Goal: Task Accomplishment & Management: Complete application form

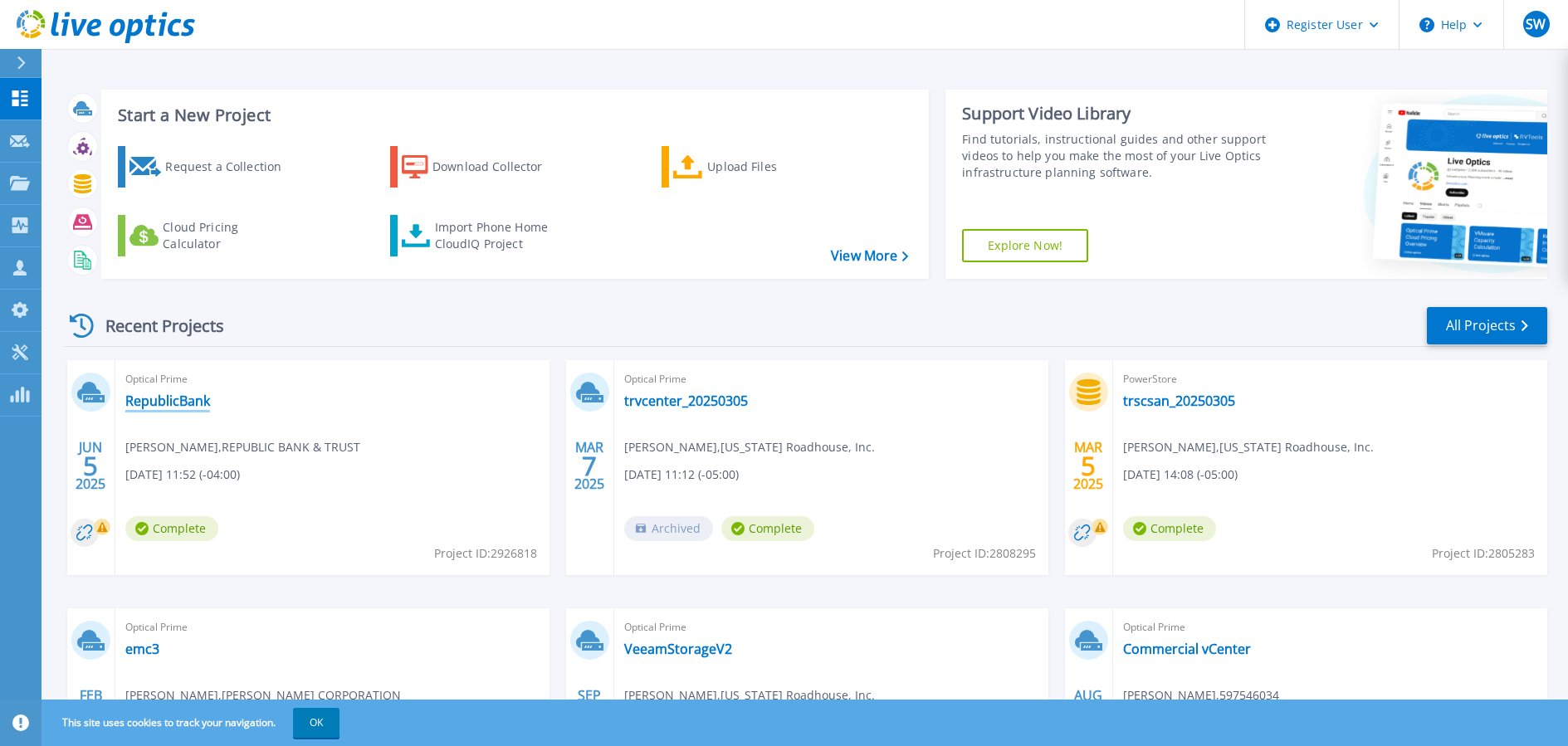
click at [163, 402] on link "RepublicBank" at bounding box center [168, 401] width 85 height 16
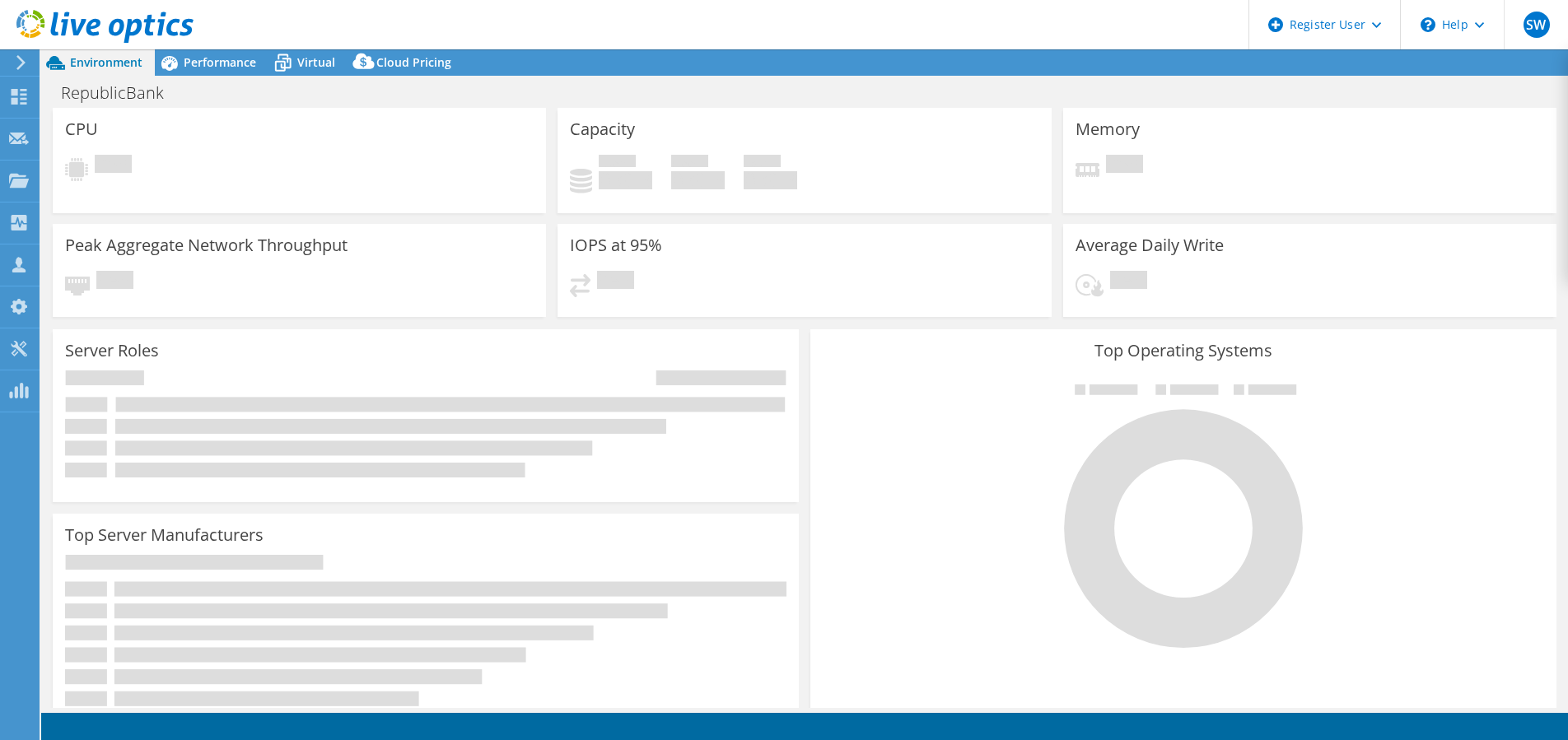
select select "USD"
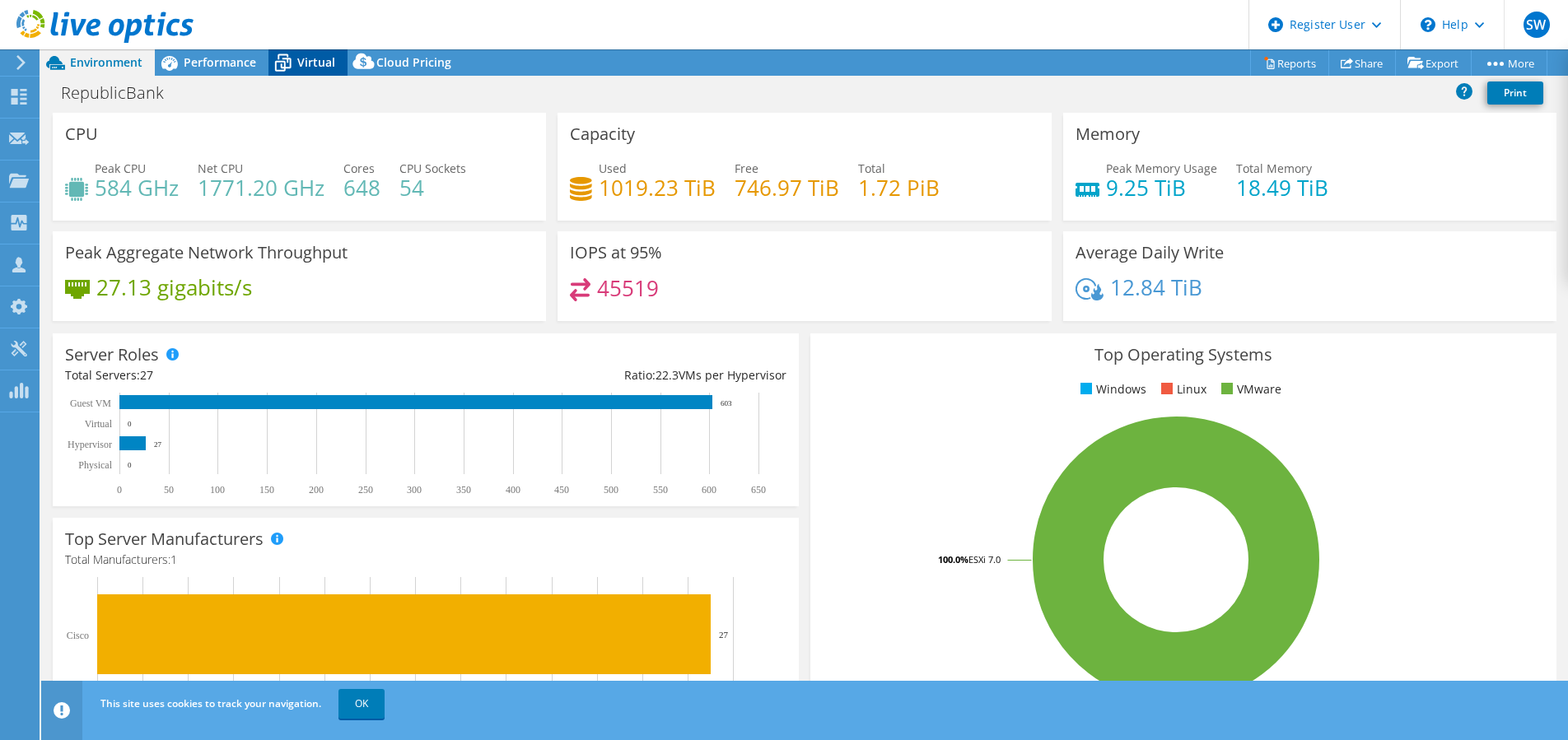
click at [315, 65] on span "Virtual" at bounding box center [317, 62] width 38 height 15
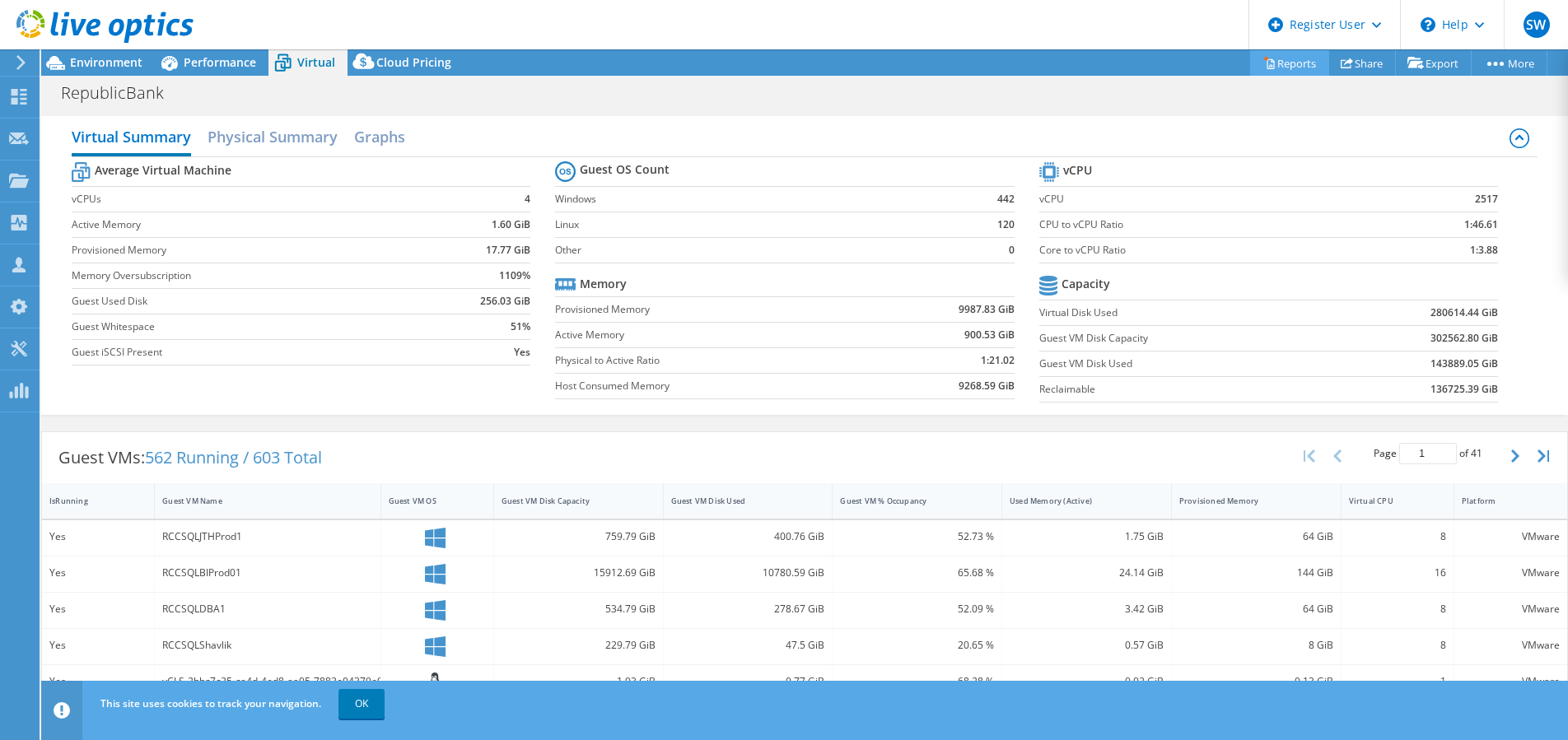
click at [1289, 69] on link "Reports" at bounding box center [1289, 62] width 79 height 26
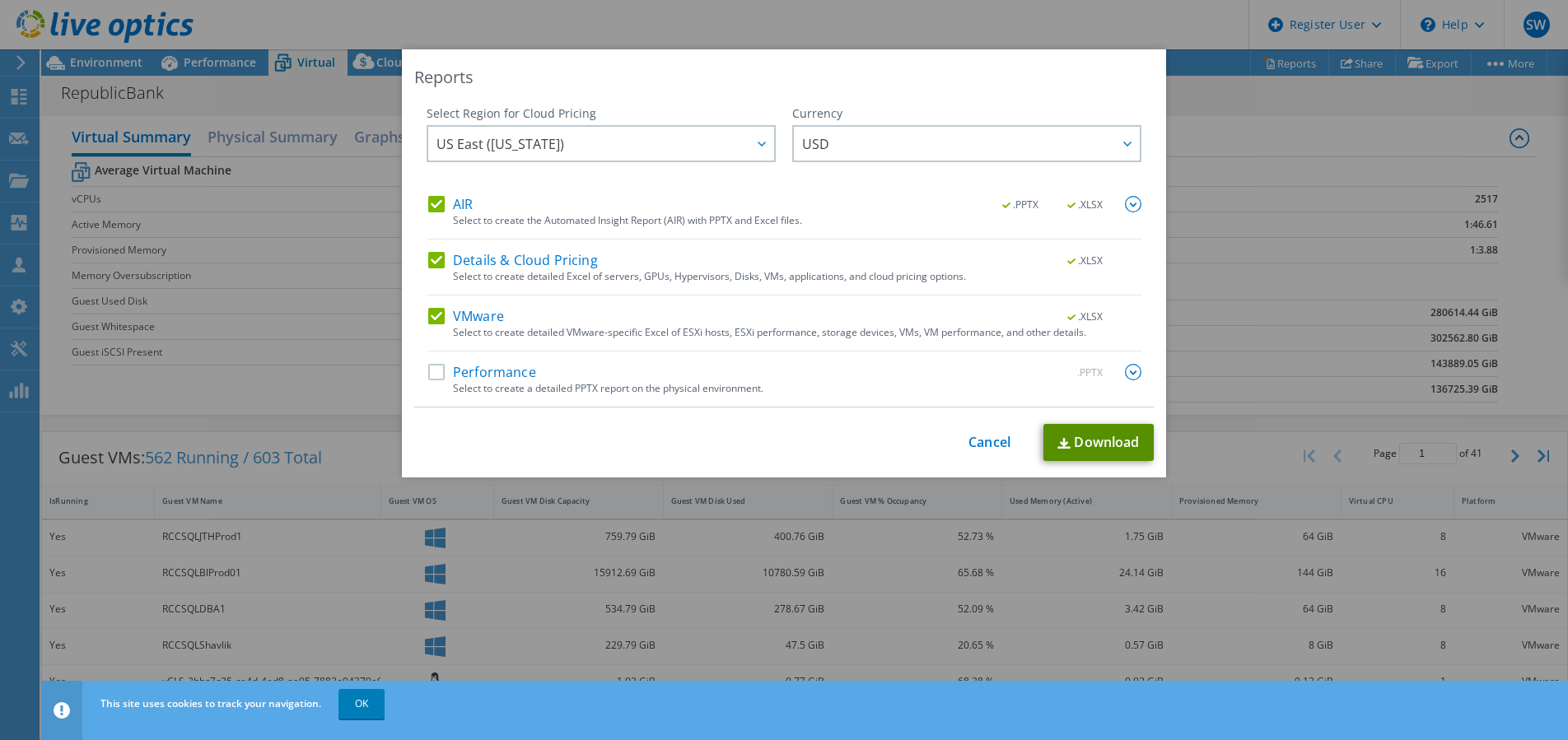
click at [1099, 439] on link "Download" at bounding box center [1098, 442] width 110 height 37
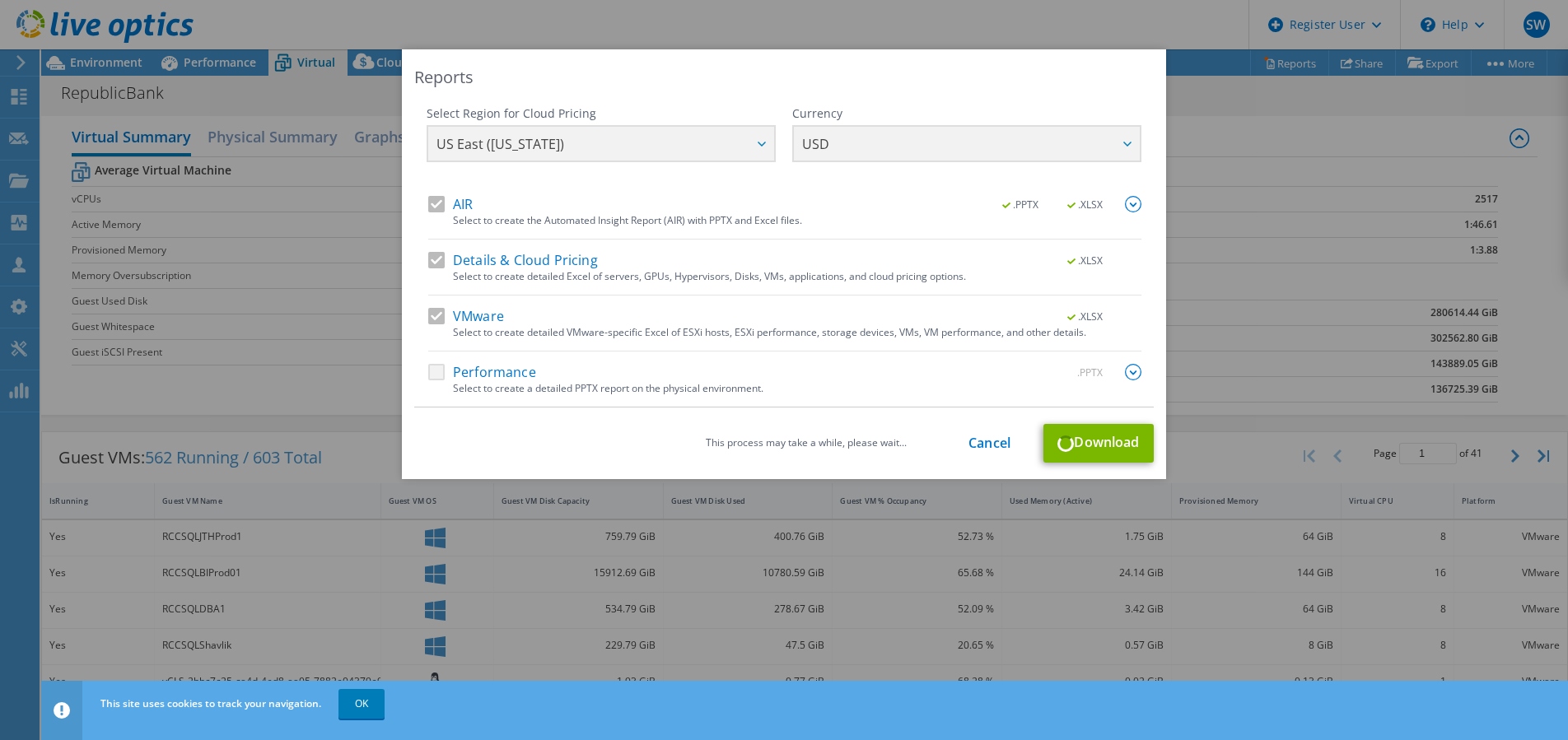
click at [359, 704] on div "Reports Select Region for Cloud Pricing Asia Pacific (Hong Kong) Asia Pacific (…" at bounding box center [784, 370] width 1568 height 740
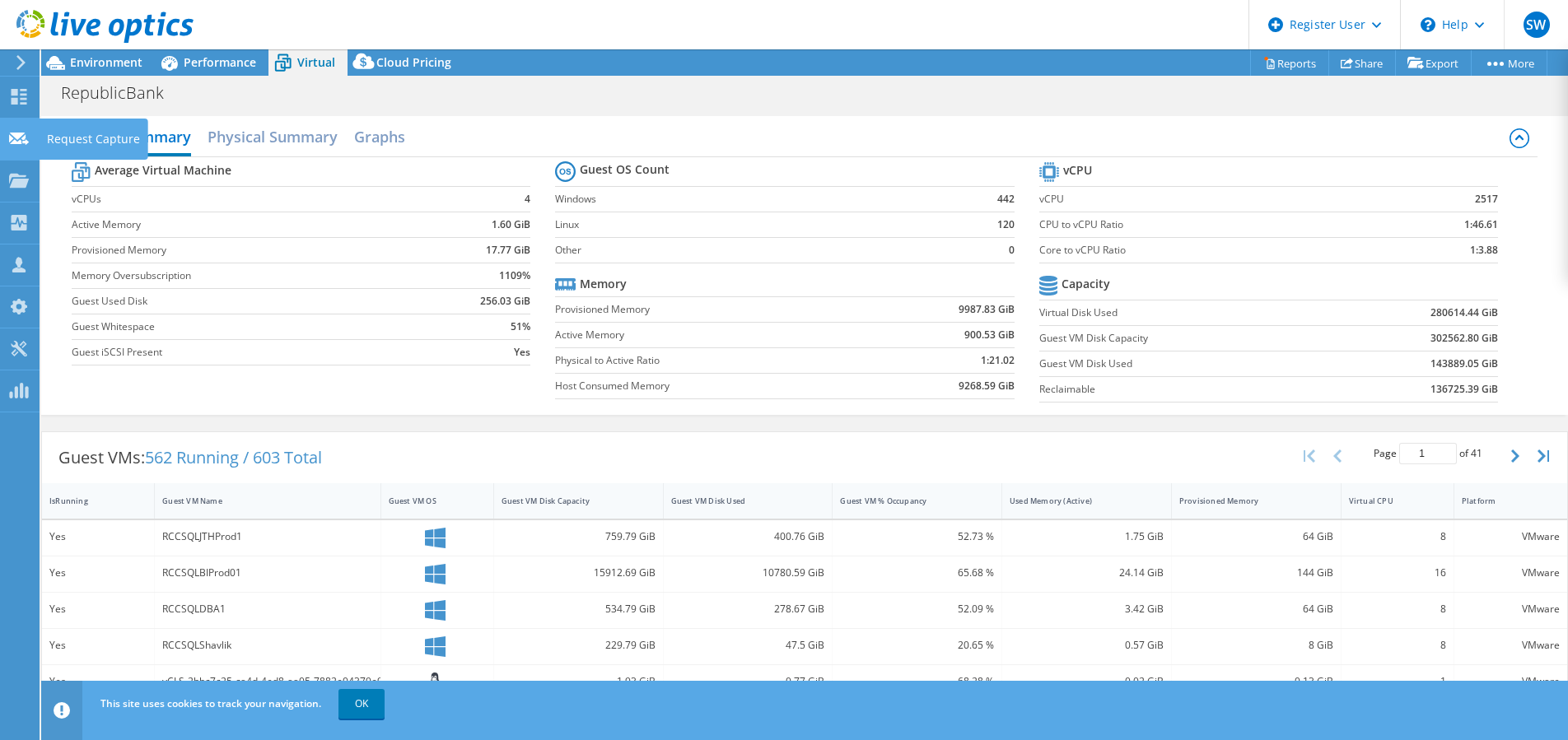
click at [15, 140] on use at bounding box center [18, 138] width 20 height 12
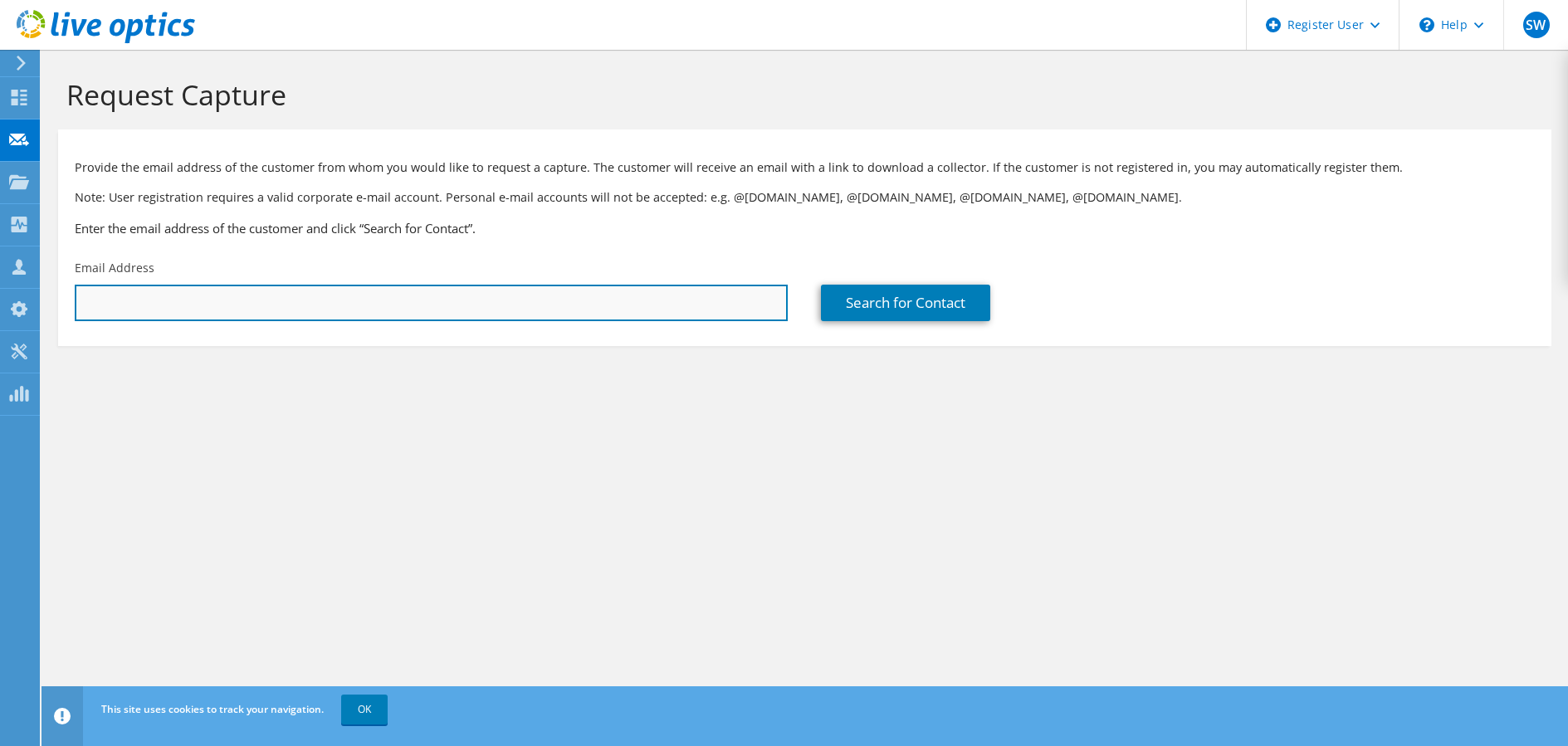
click at [129, 301] on input "text" at bounding box center [430, 303] width 713 height 37
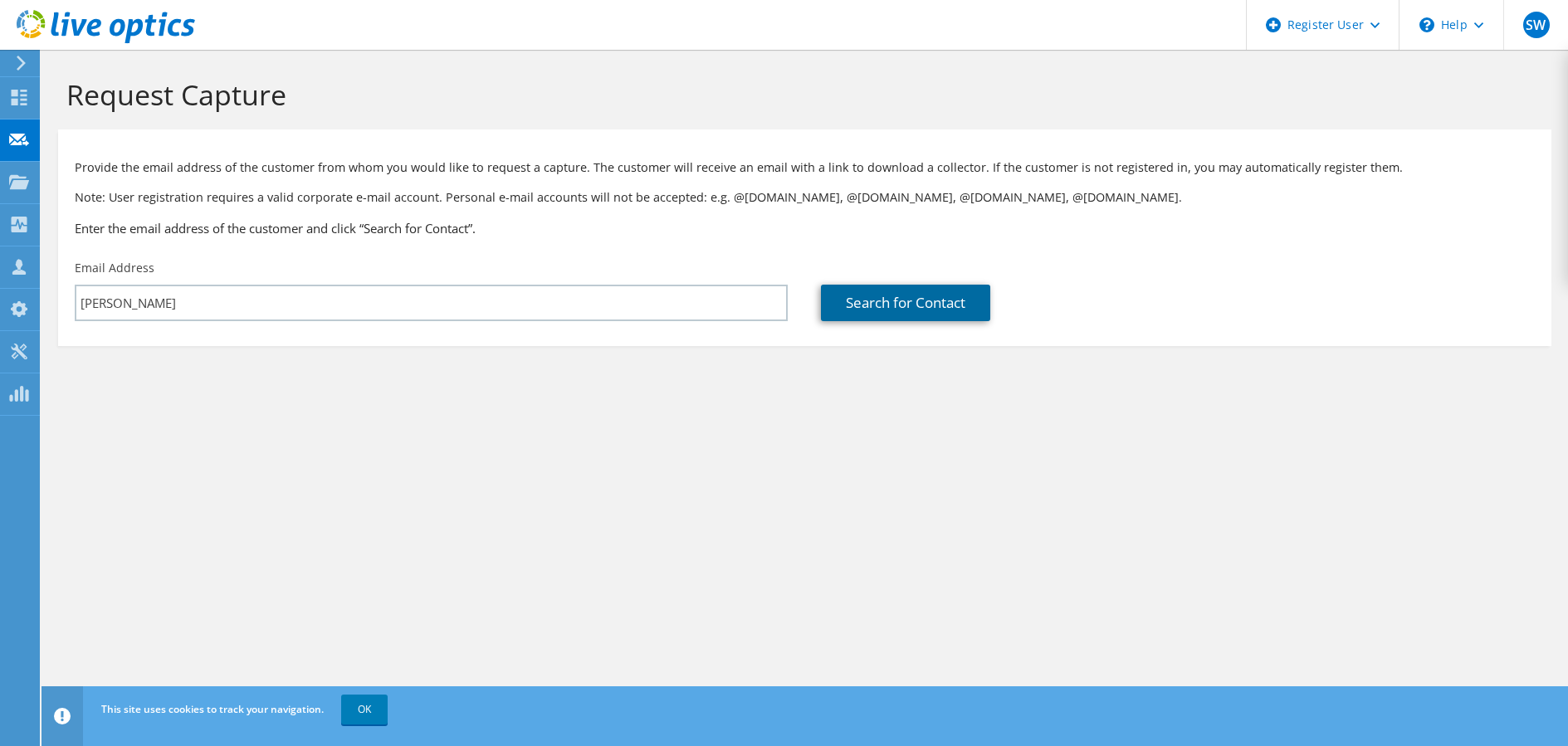
click at [876, 307] on link "Search for Contact" at bounding box center [905, 303] width 169 height 37
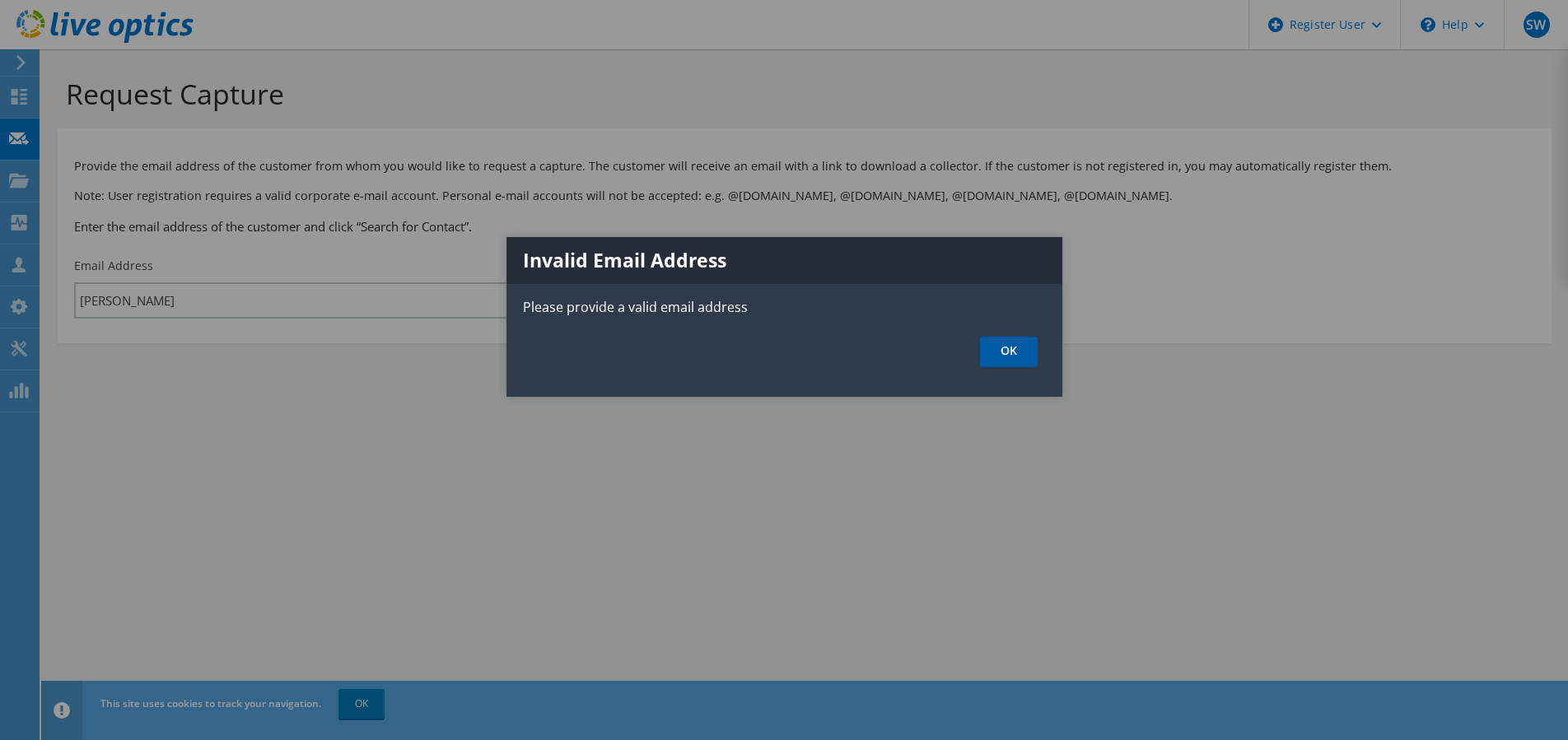
click at [1003, 347] on link "OK" at bounding box center [1009, 352] width 57 height 31
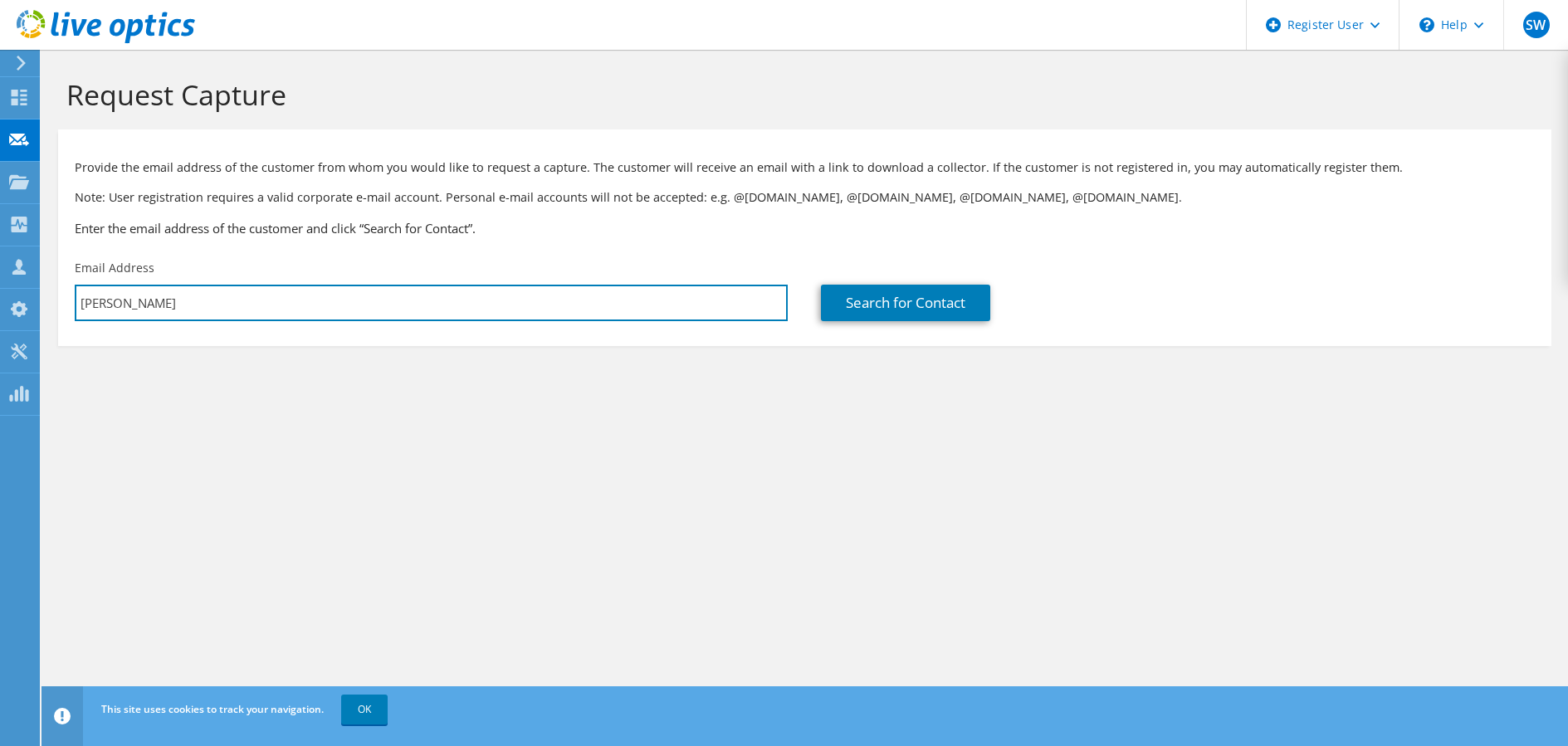
drag, startPoint x: 193, startPoint y: 294, endPoint x: -14, endPoint y: 281, distance: 207.4
click at [0, 281] on html "SW Dell User Stephanie Weston Stephanie.Weston@dell.com Dell My Profile Log Out…" at bounding box center [784, 373] width 1568 height 746
click at [262, 299] on input "brent" at bounding box center [430, 303] width 713 height 37
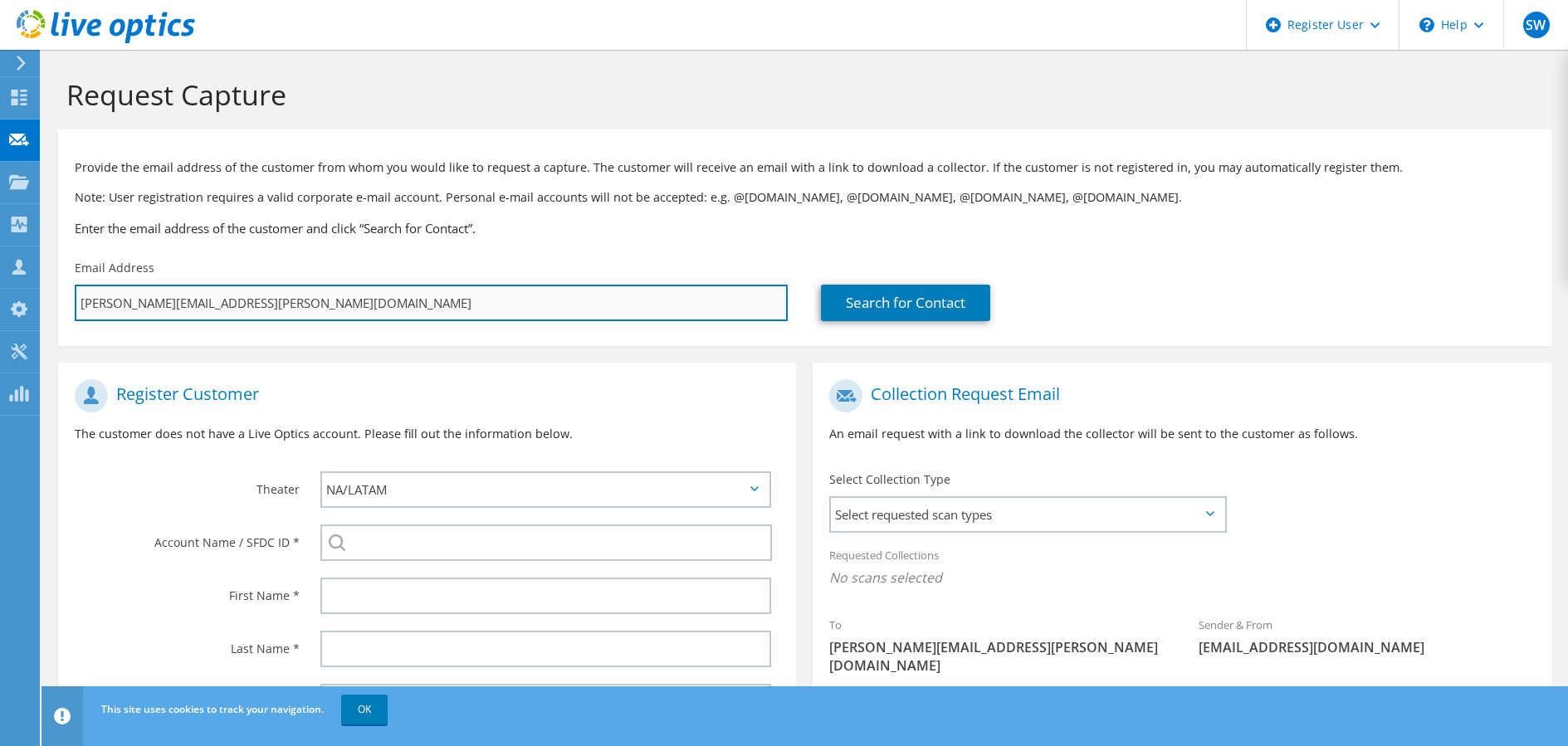
click at [211, 302] on input "brent.gorman@republic.com" at bounding box center [430, 303] width 713 height 37
click at [219, 304] on input "brent.gorman@republic.com" at bounding box center [430, 303] width 713 height 37
type input "brent.gorman@republicb.com"
type input "Select"
type input "brent.gorman@republicba.com"
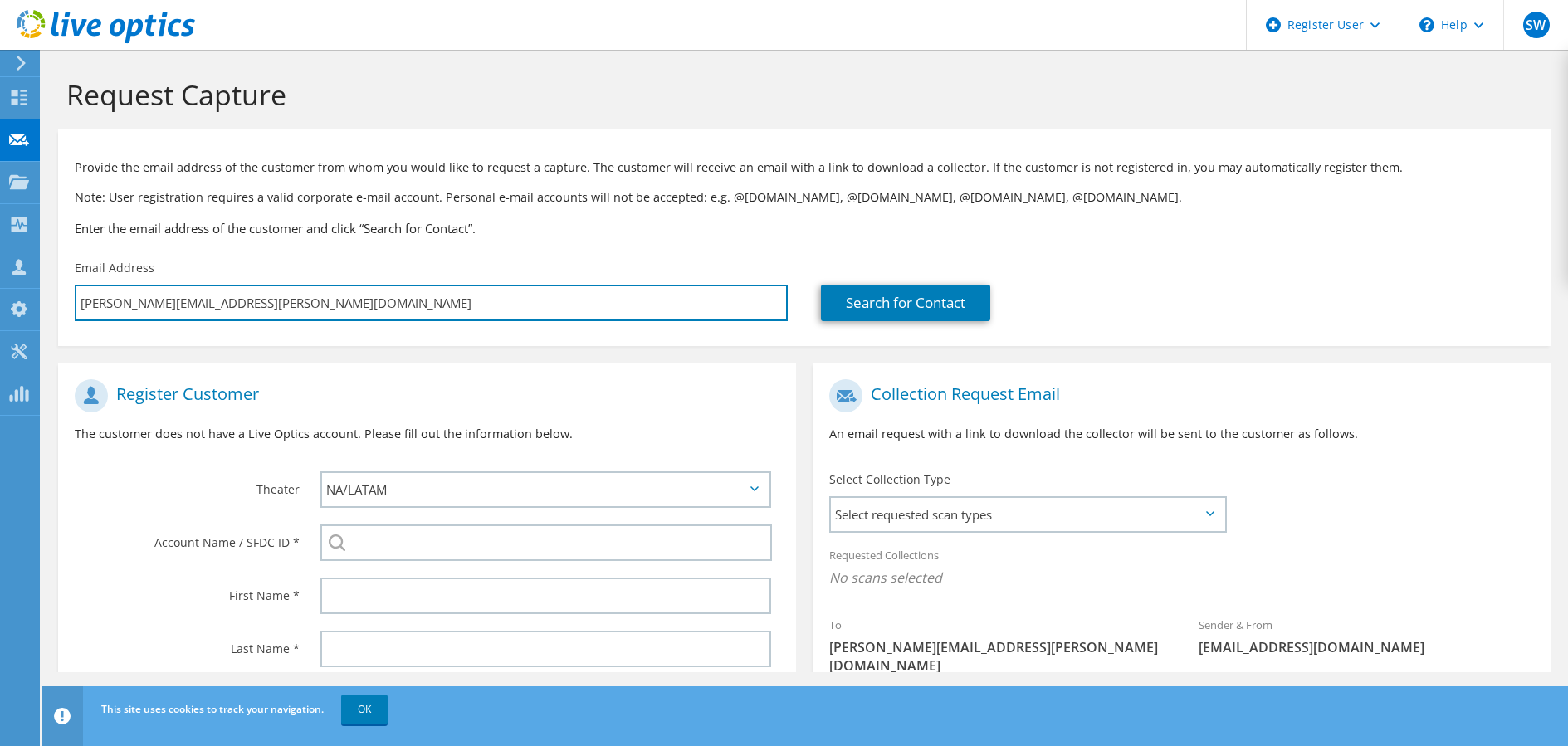
type input "Select"
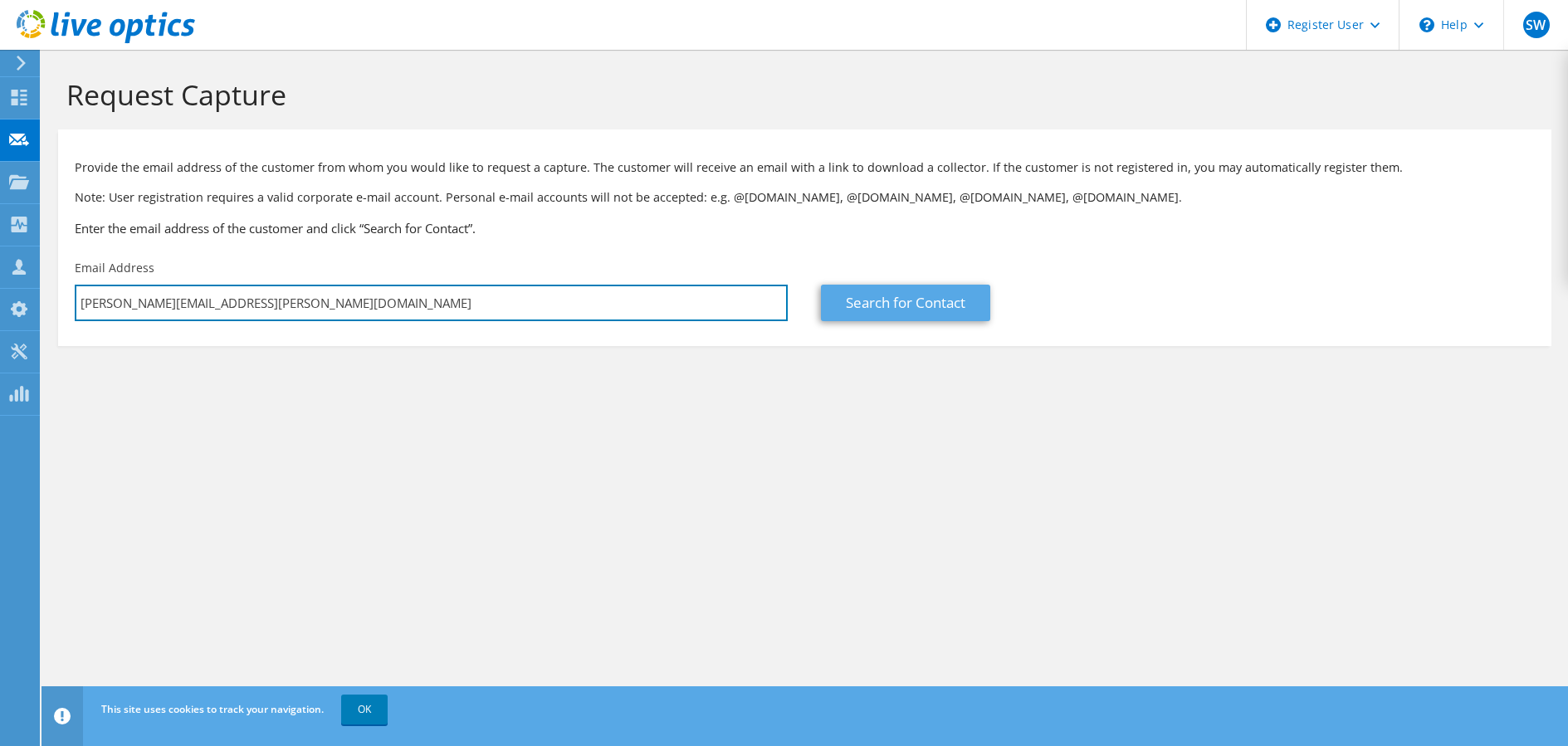
type input "brent.gorman@republicbank.com"
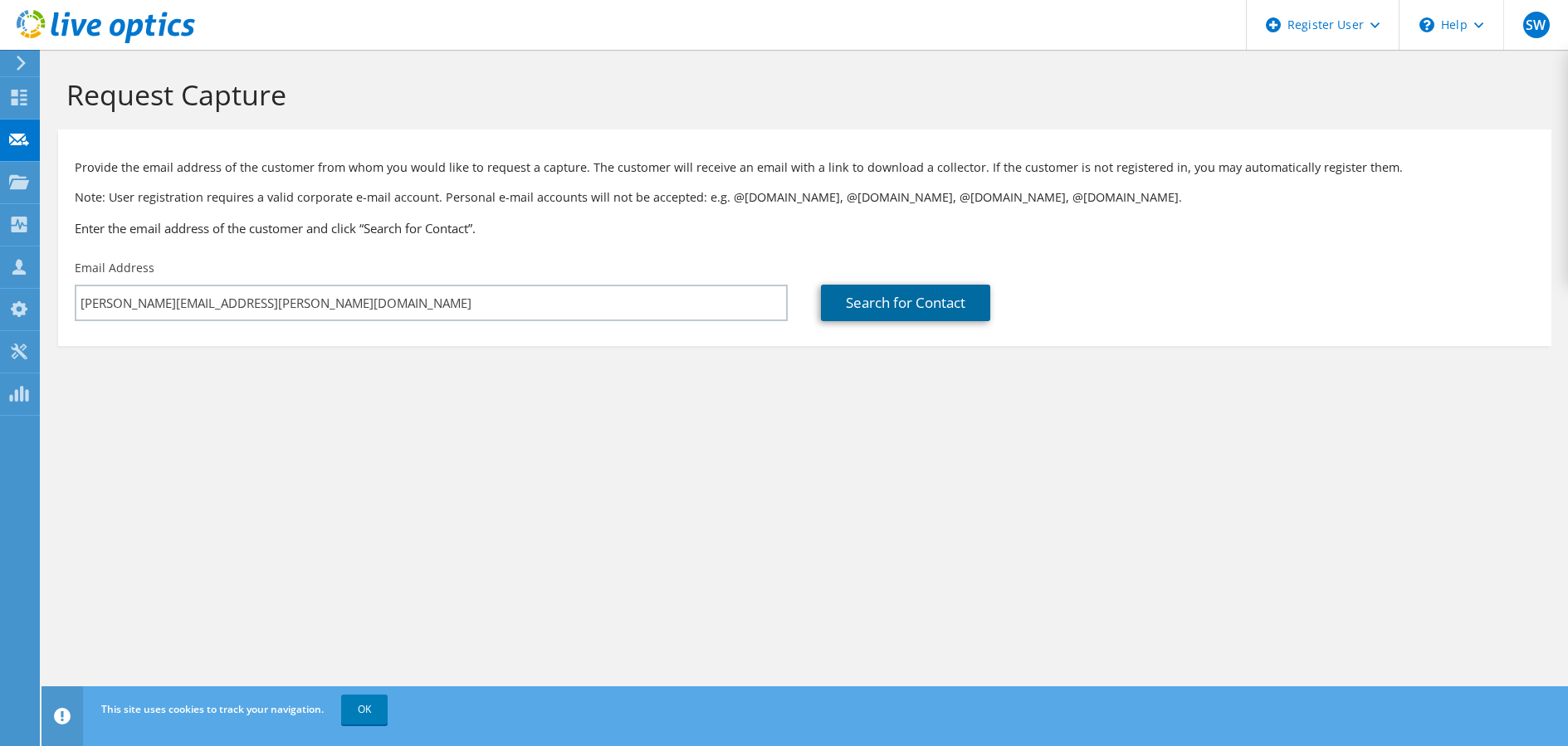
click at [938, 287] on link "Search for Contact" at bounding box center [905, 303] width 169 height 37
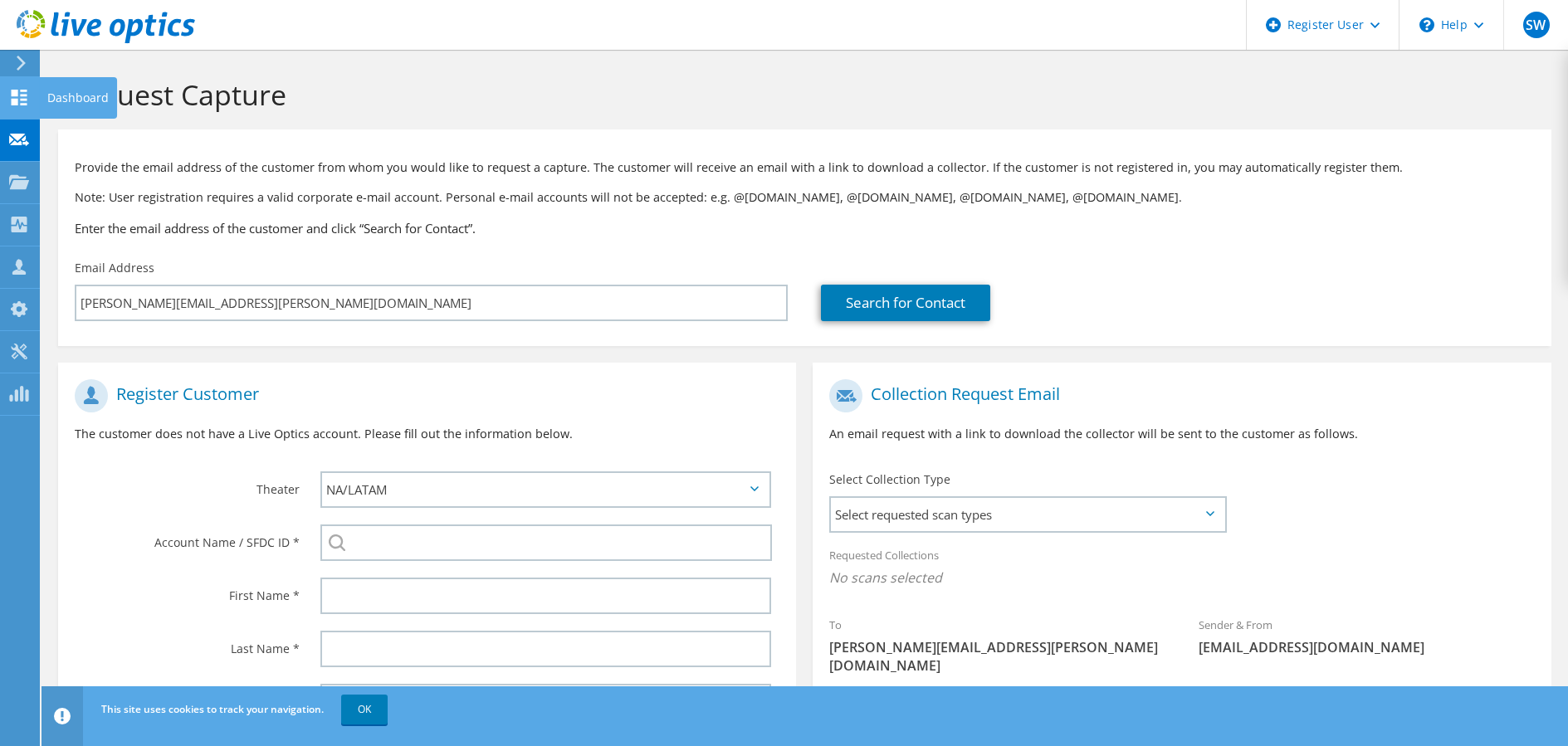
click at [9, 93] on icon at bounding box center [18, 97] width 20 height 15
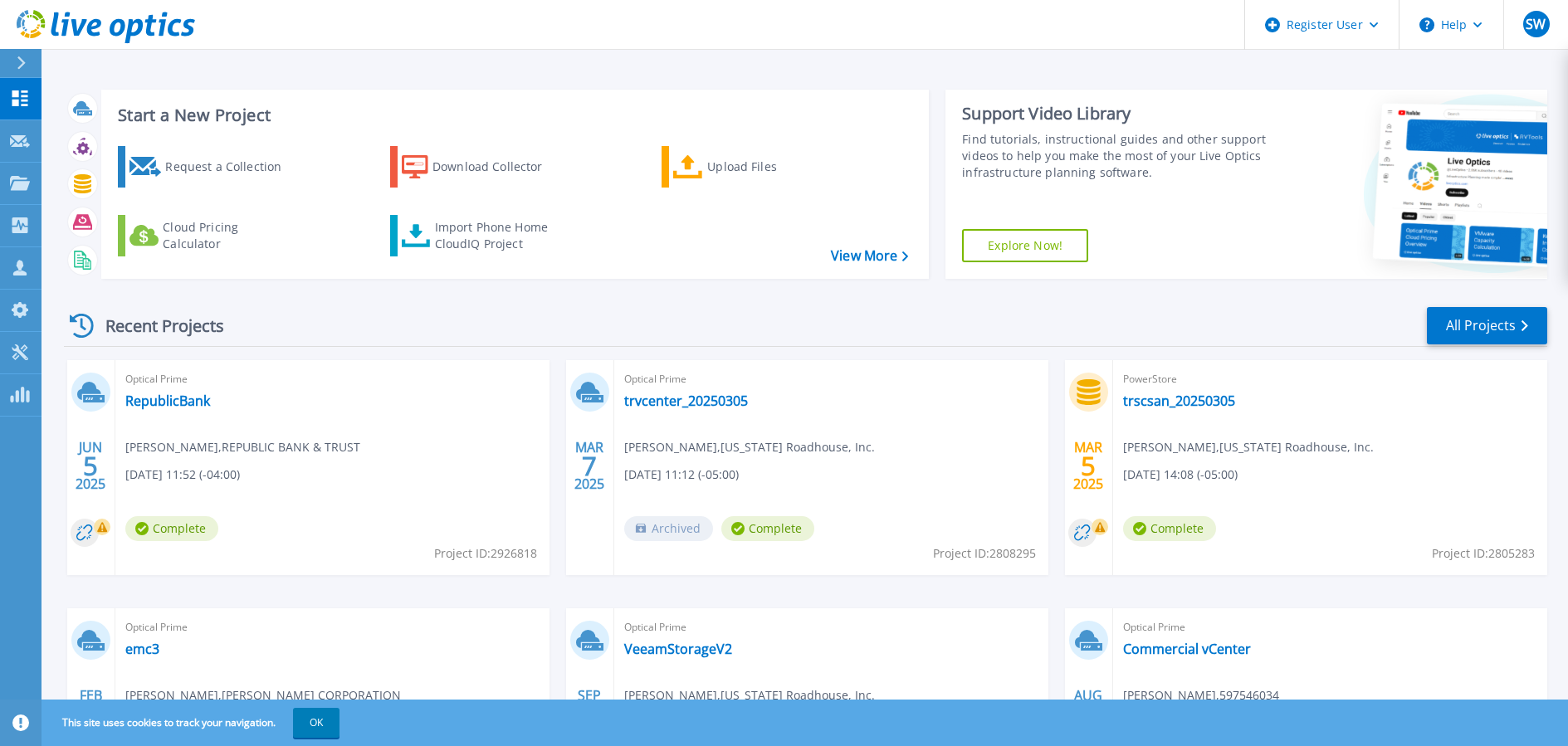
click at [181, 450] on span "brent gorman , REPUBLIC BANK & TRUST" at bounding box center [242, 447] width 234 height 18
click at [163, 395] on link "RepublicBank" at bounding box center [168, 401] width 85 height 16
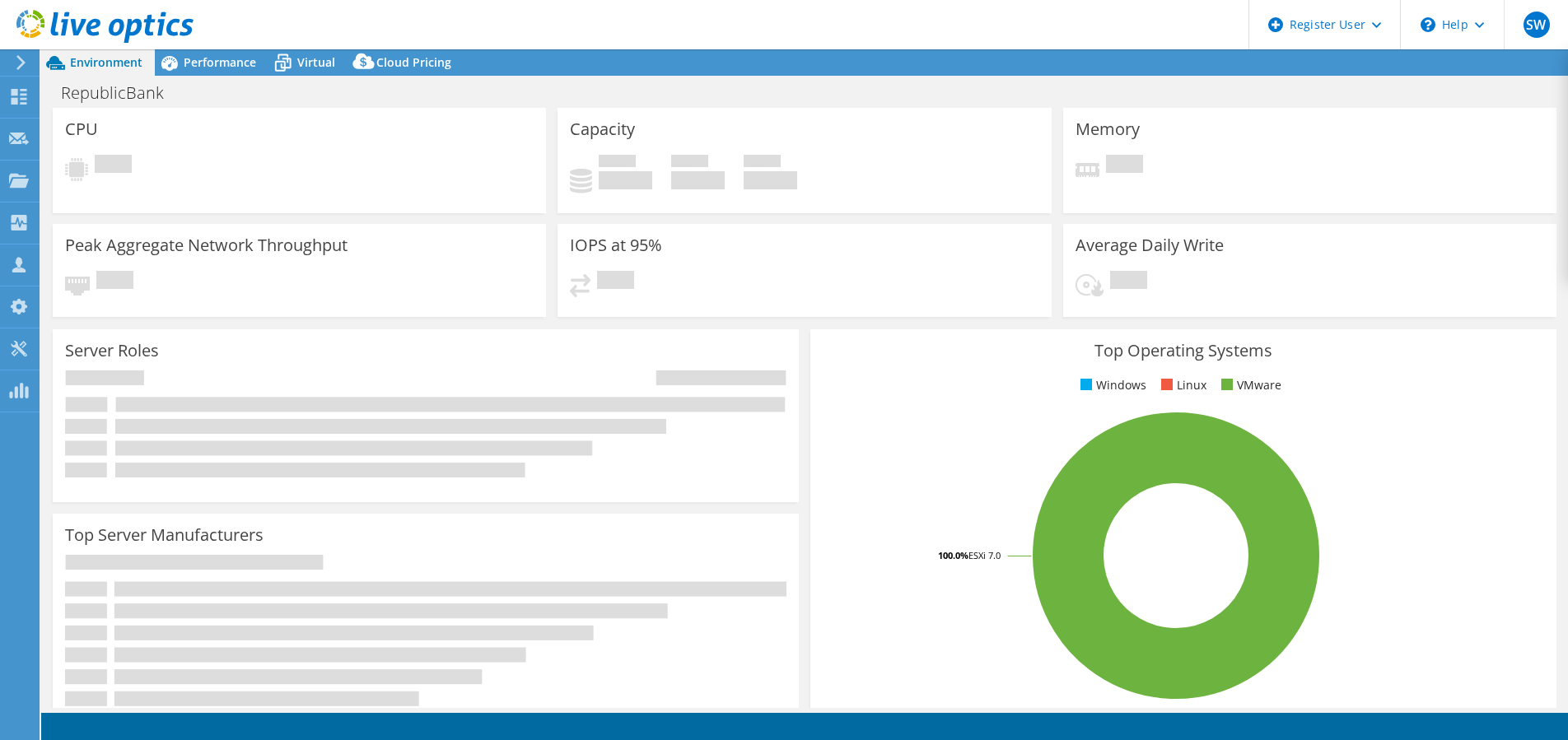
select select "USD"
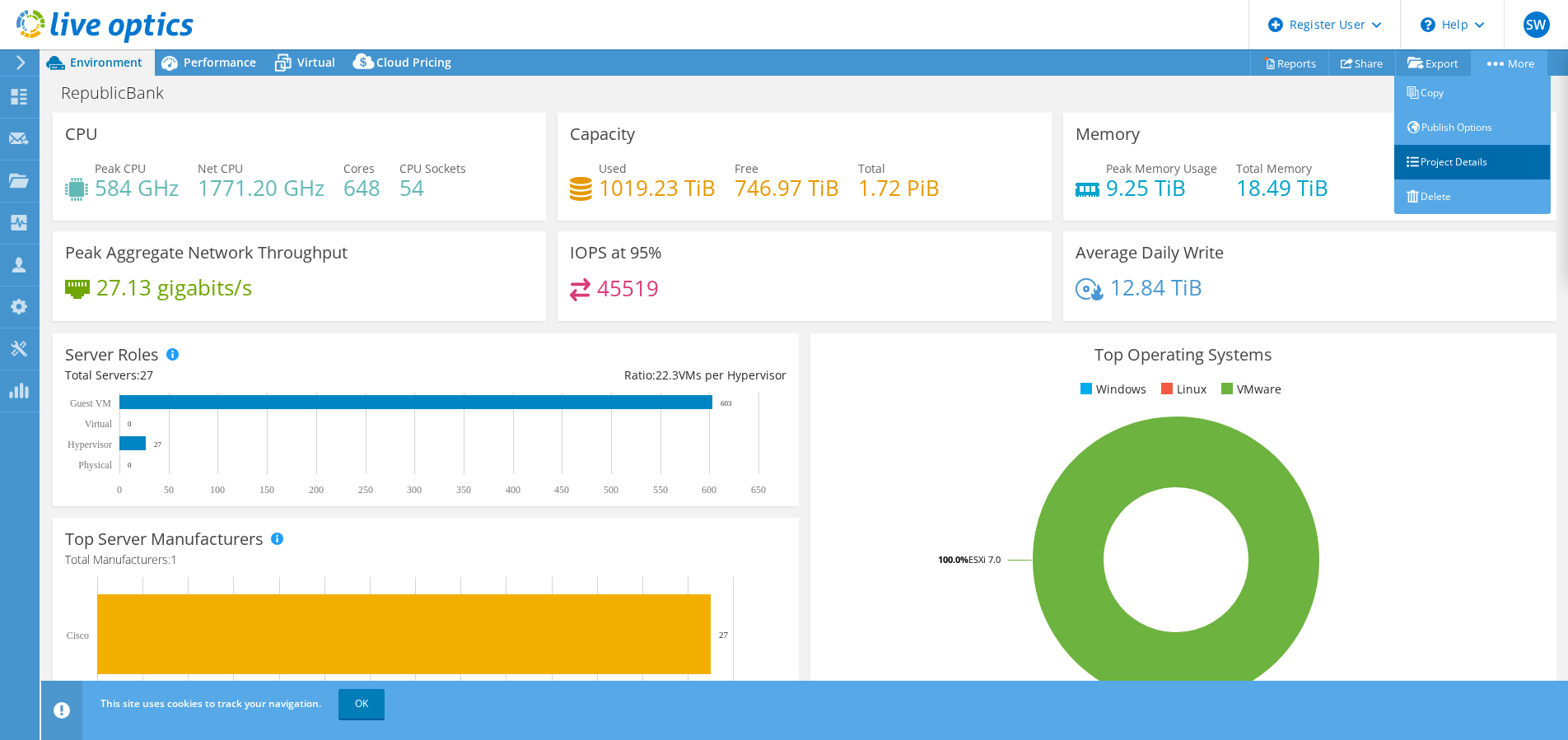
click at [1480, 166] on link "Project Details" at bounding box center [1471, 162] width 156 height 34
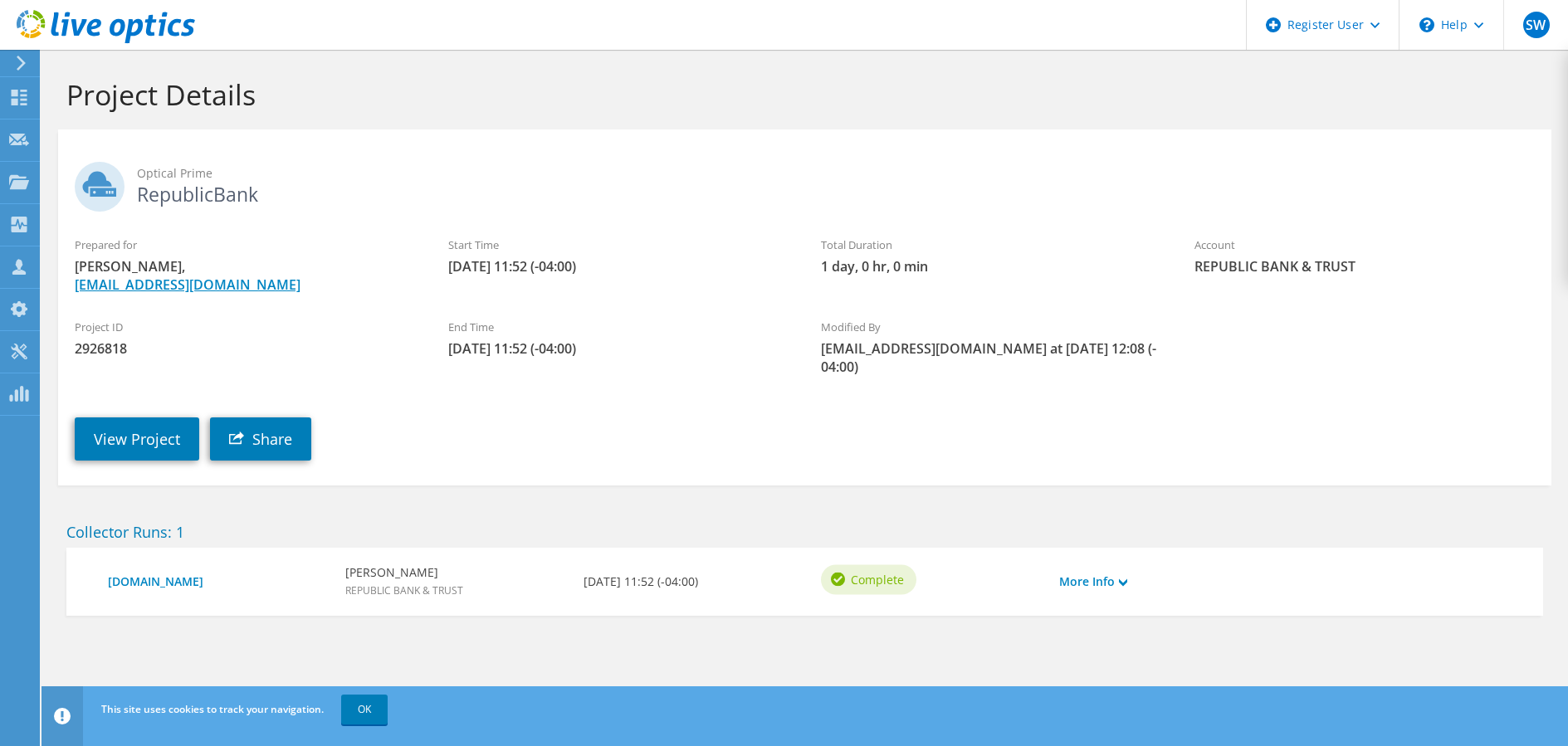
click at [246, 285] on link "[EMAIL_ADDRESS][DOMAIN_NAME]" at bounding box center [187, 285] width 226 height 18
click at [21, 136] on use at bounding box center [18, 139] width 20 height 13
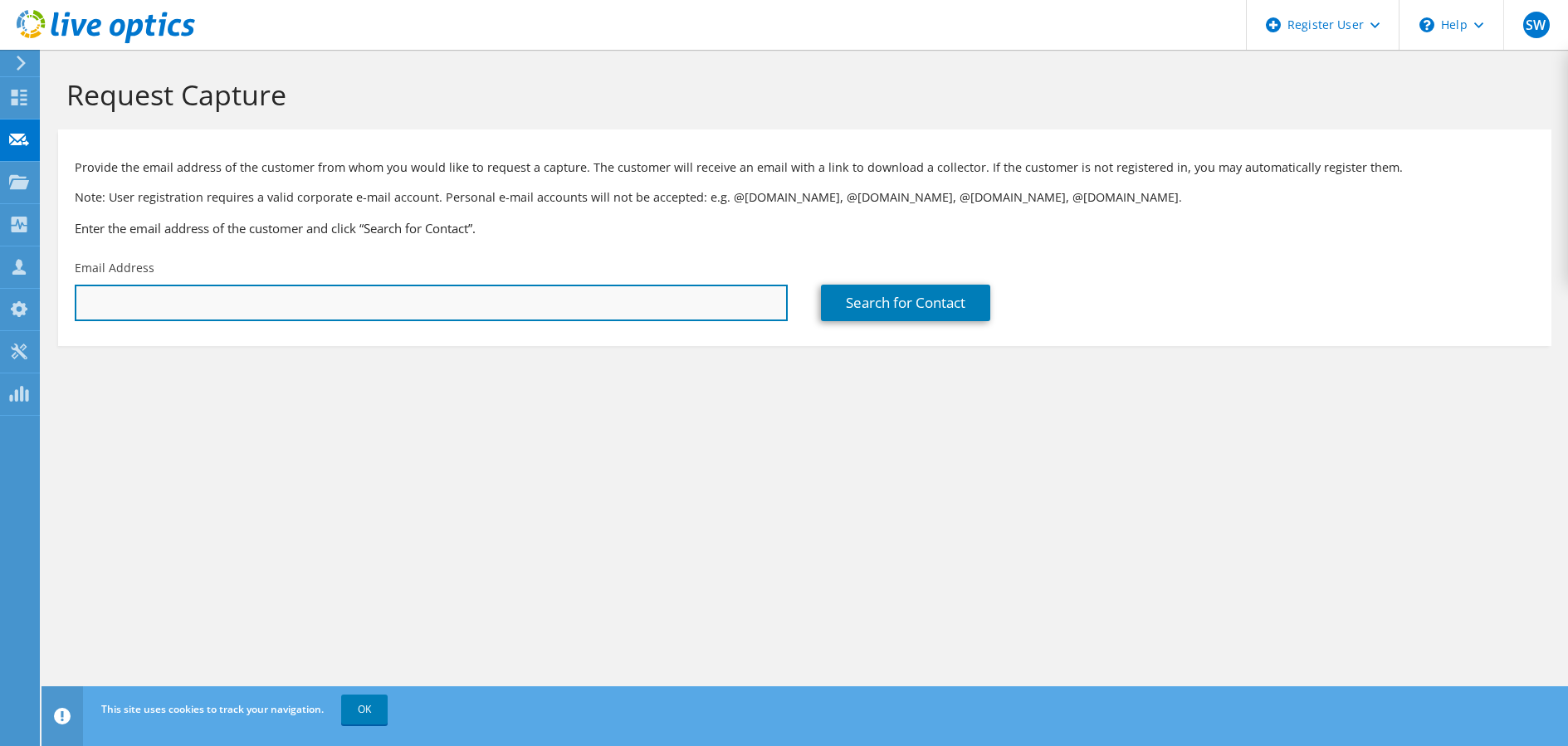
click at [107, 307] on input "text" at bounding box center [430, 303] width 713 height 37
paste input "bgorman@republicbank.com"
type input "bgorman@republicbank.com"
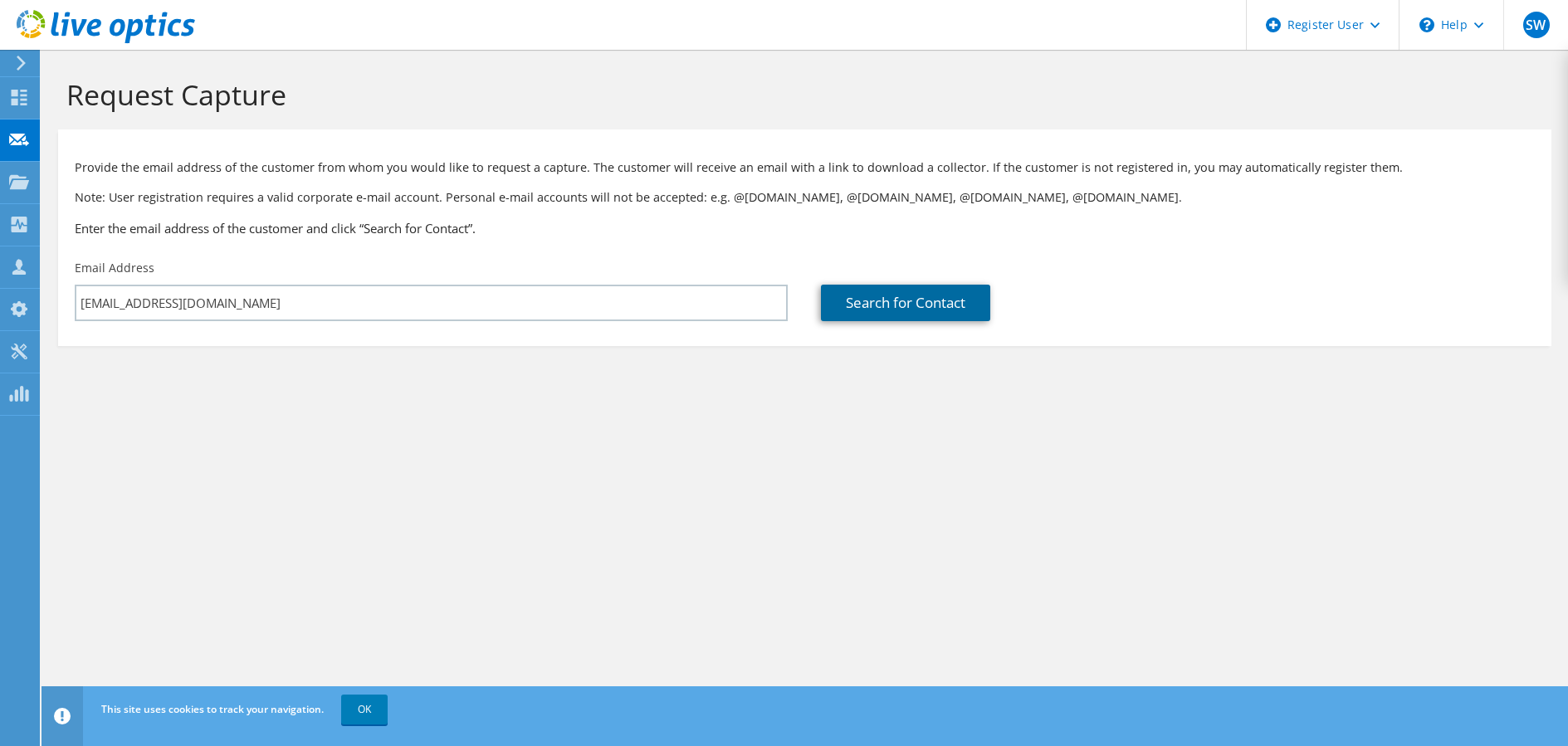
click at [940, 293] on link "Search for Contact" at bounding box center [905, 303] width 169 height 37
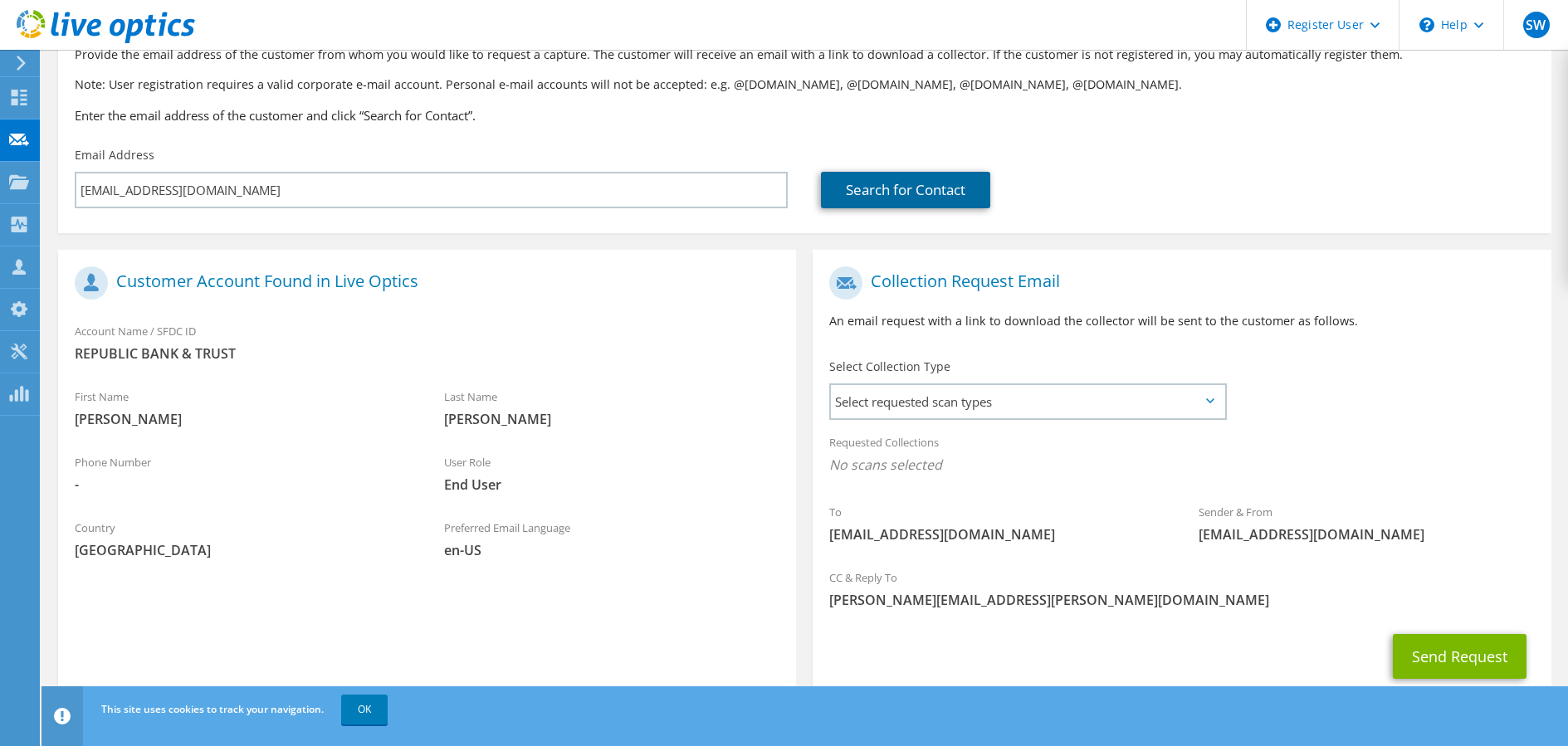
scroll to position [162, 0]
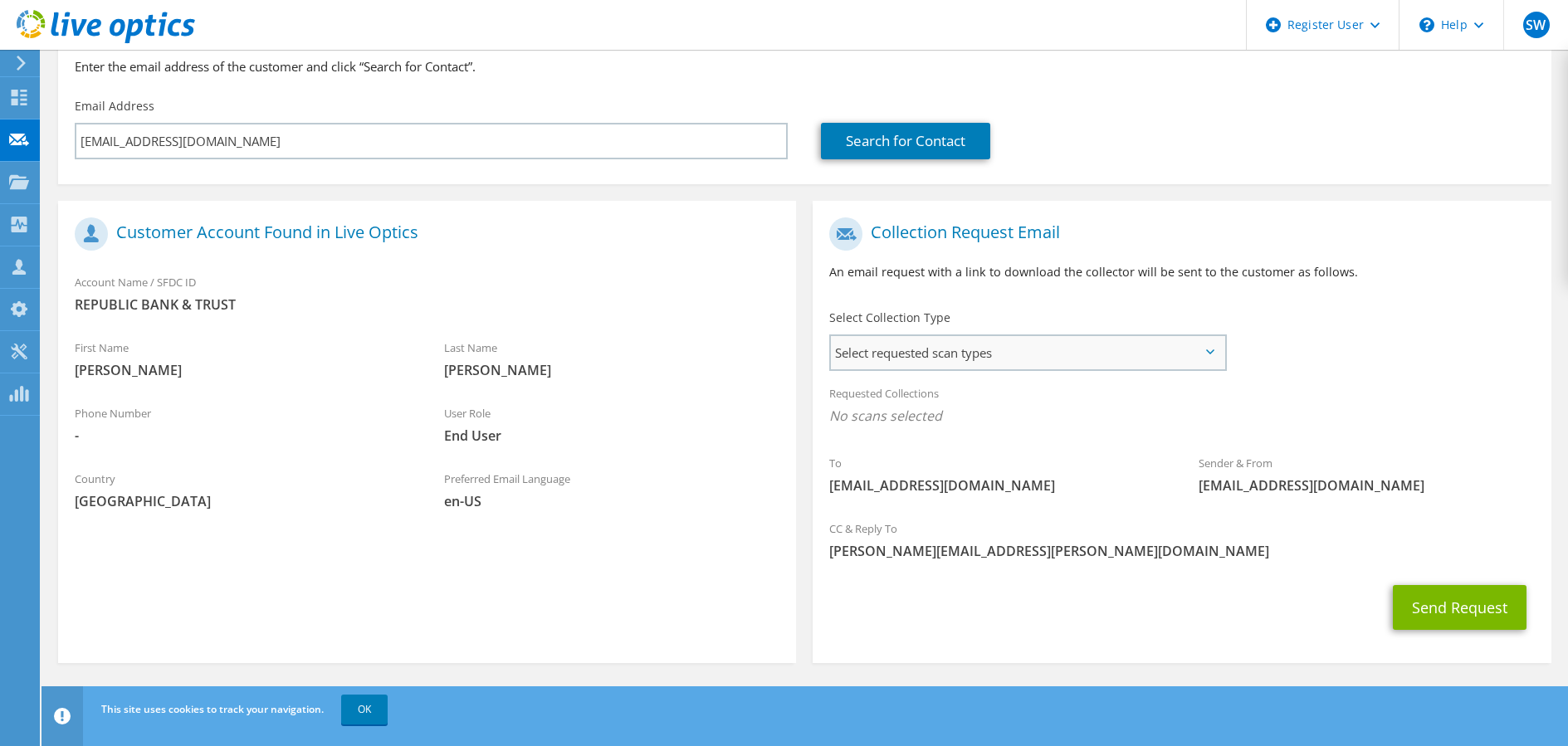
click at [1209, 348] on span "Select requested scan types" at bounding box center [1028, 352] width 394 height 33
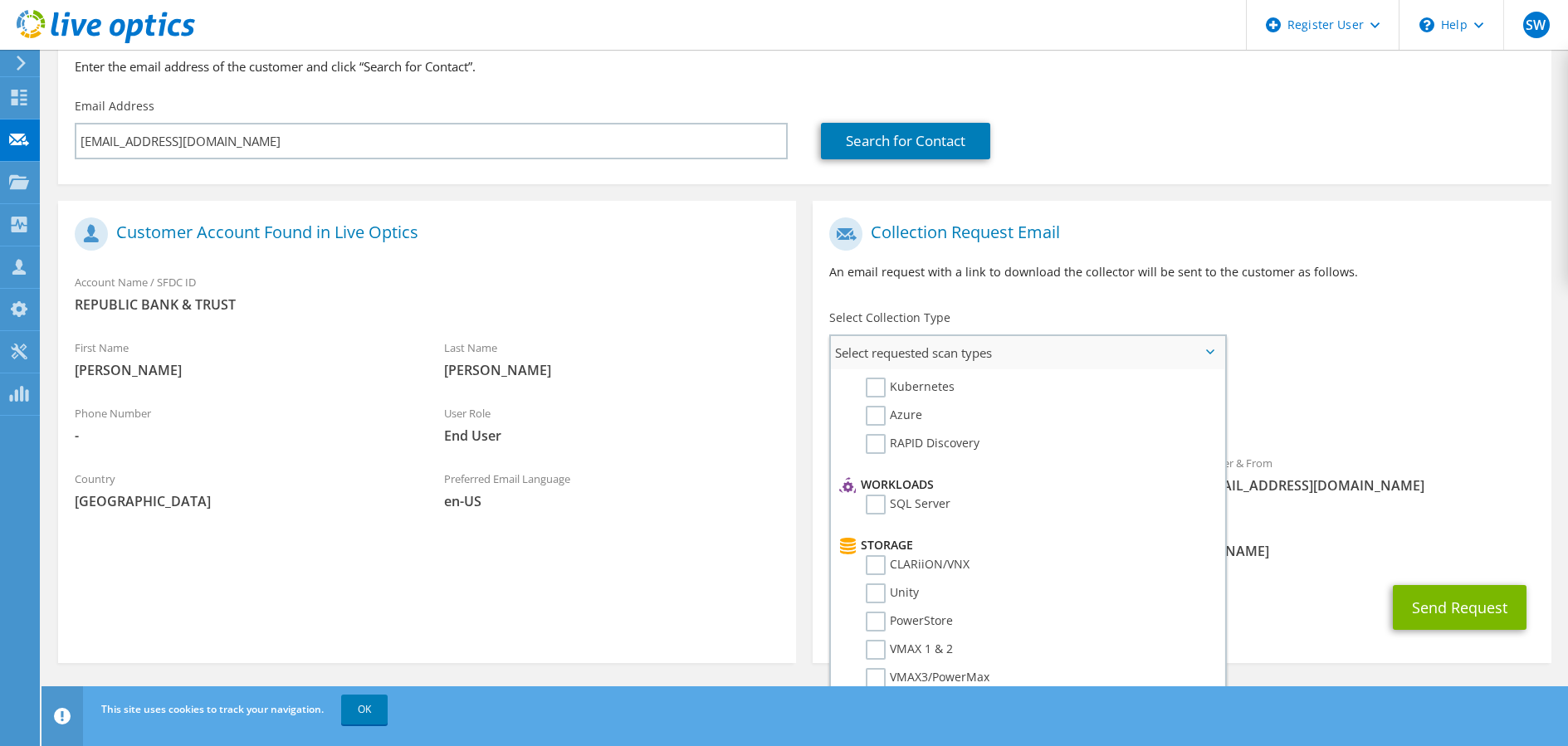
scroll to position [0, 0]
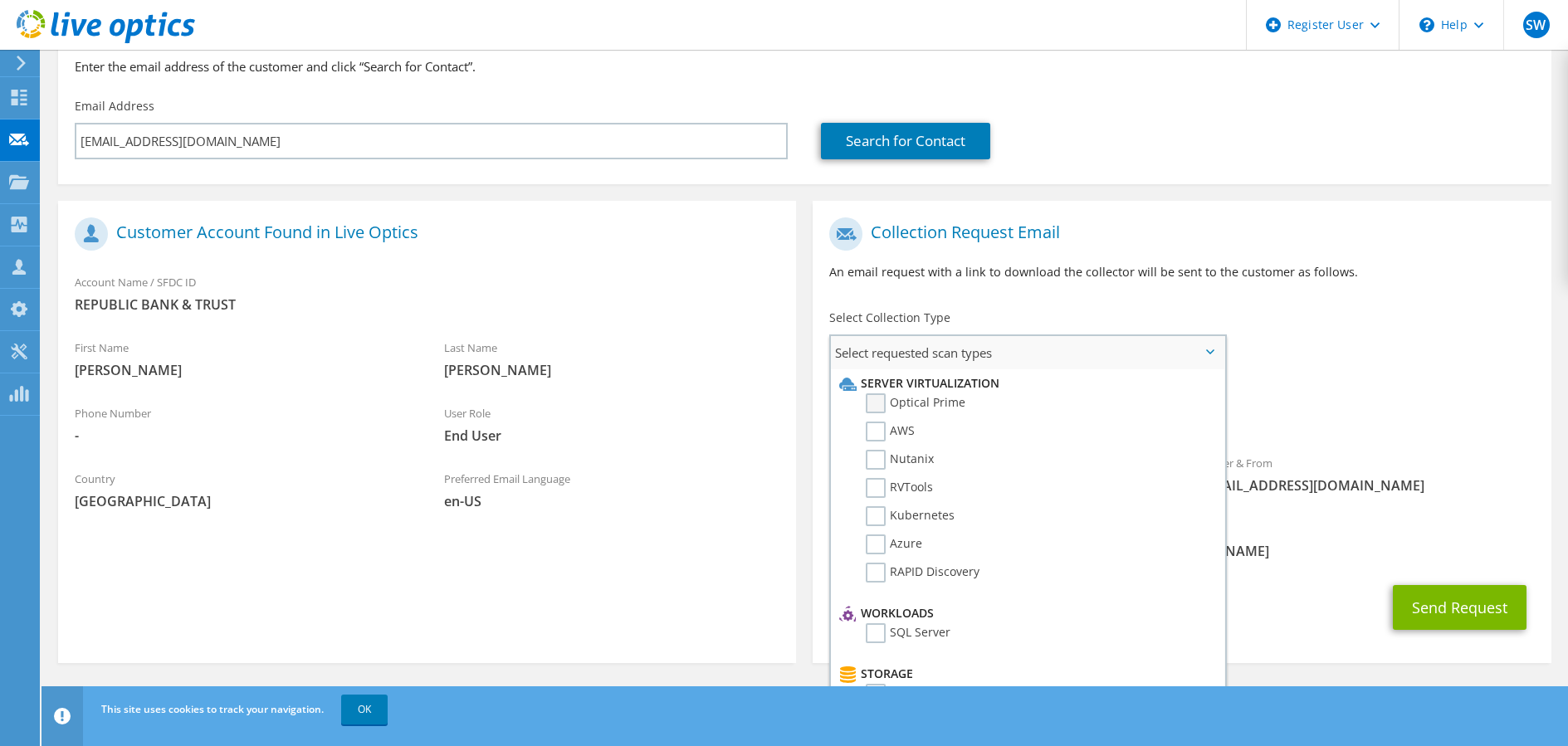
click at [882, 402] on label "Optical Prime" at bounding box center [915, 403] width 99 height 20
click at [0, 0] on input "Optical Prime" at bounding box center [0, 0] width 0 height 0
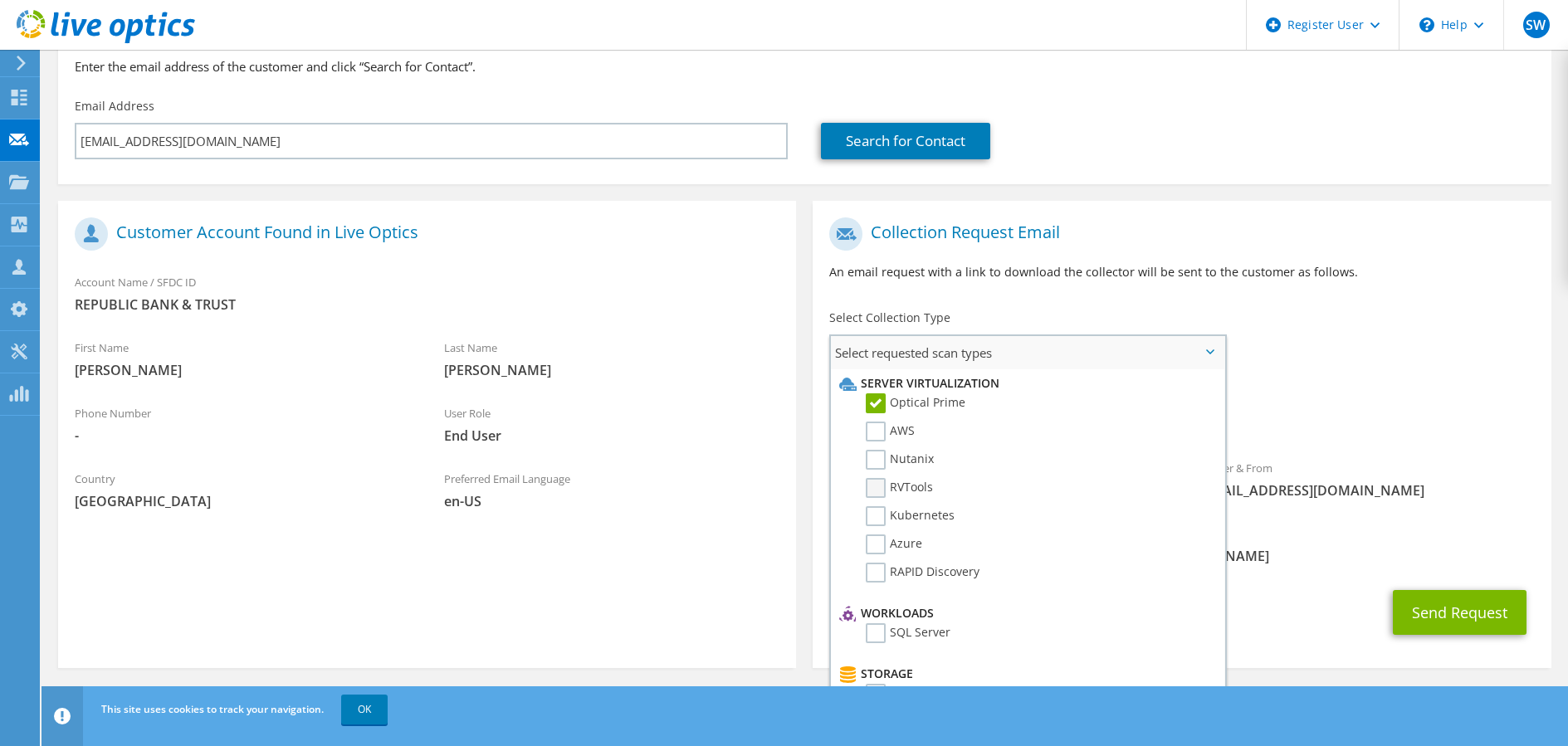
click at [878, 486] on label "RVTools" at bounding box center [899, 487] width 68 height 20
click at [0, 0] on input "RVTools" at bounding box center [0, 0] width 0 height 0
click at [875, 632] on label "SQL Server" at bounding box center [908, 633] width 85 height 20
click at [0, 0] on input "SQL Server" at bounding box center [0, 0] width 0 height 0
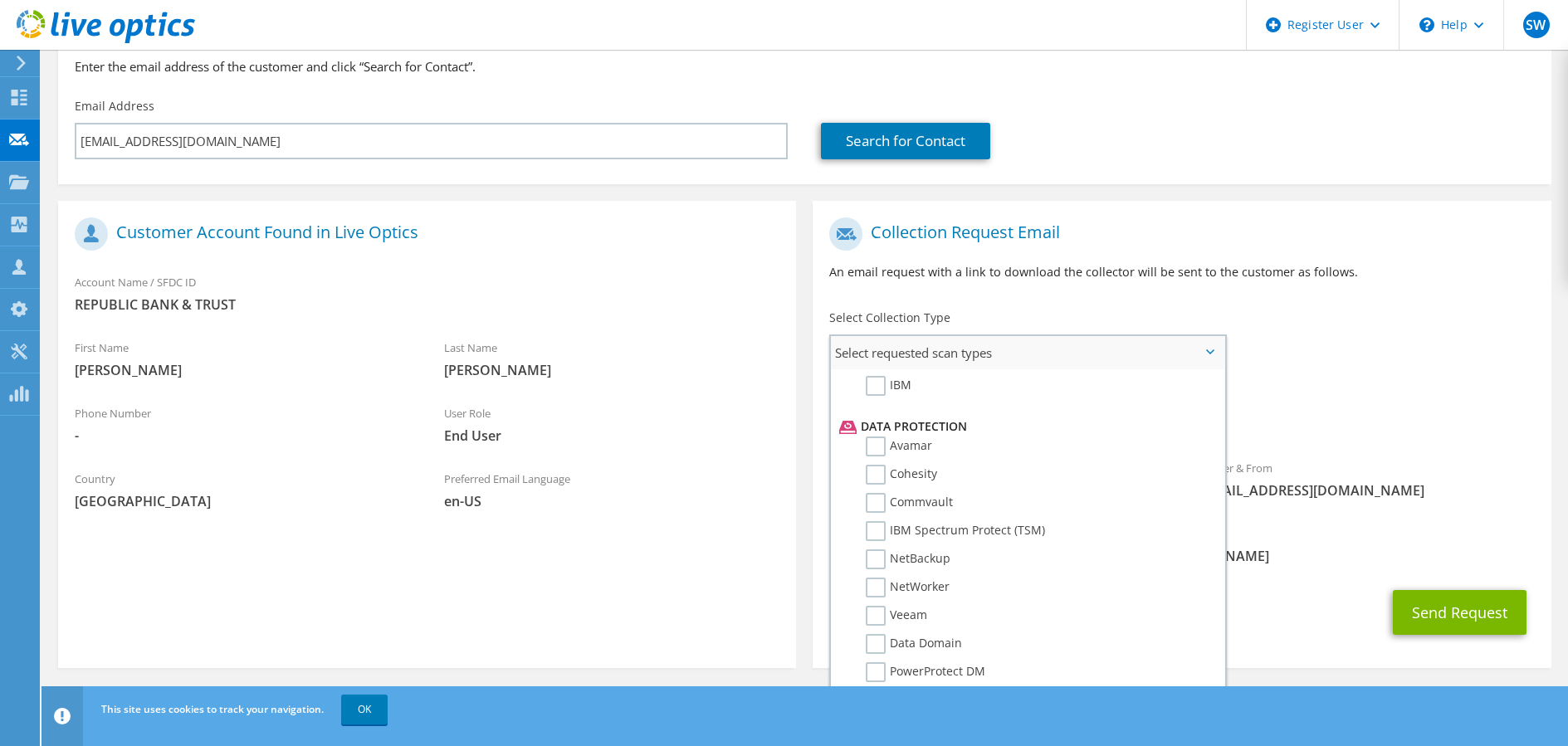
scroll to position [733, 0]
click at [872, 586] on label "Data Domain" at bounding box center [914, 586] width 96 height 20
click at [0, 0] on input "Data Domain" at bounding box center [0, 0] width 0 height 0
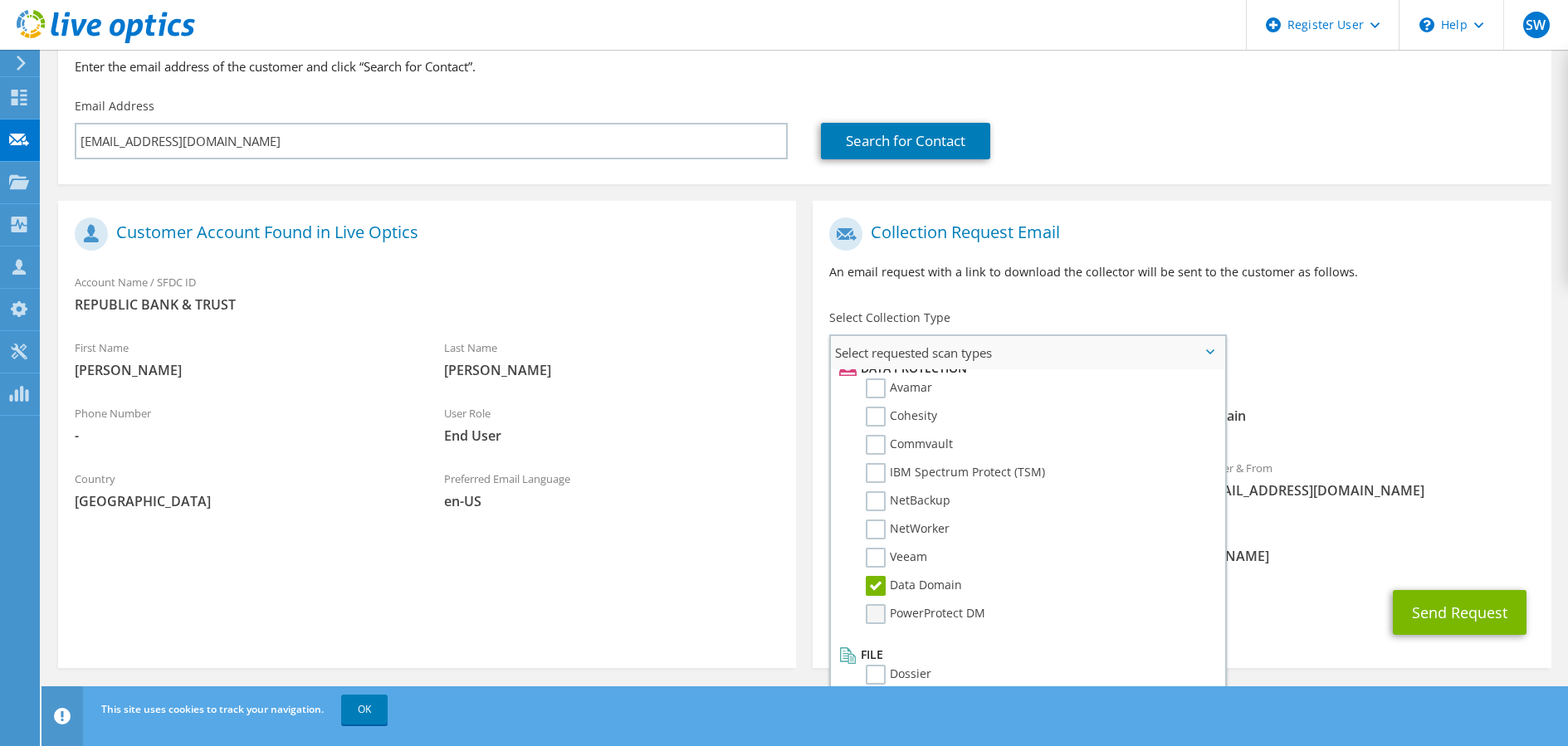
click at [871, 617] on label "PowerProtect DM" at bounding box center [925, 614] width 120 height 20
click at [0, 0] on input "PowerProtect DM" at bounding box center [0, 0] width 0 height 0
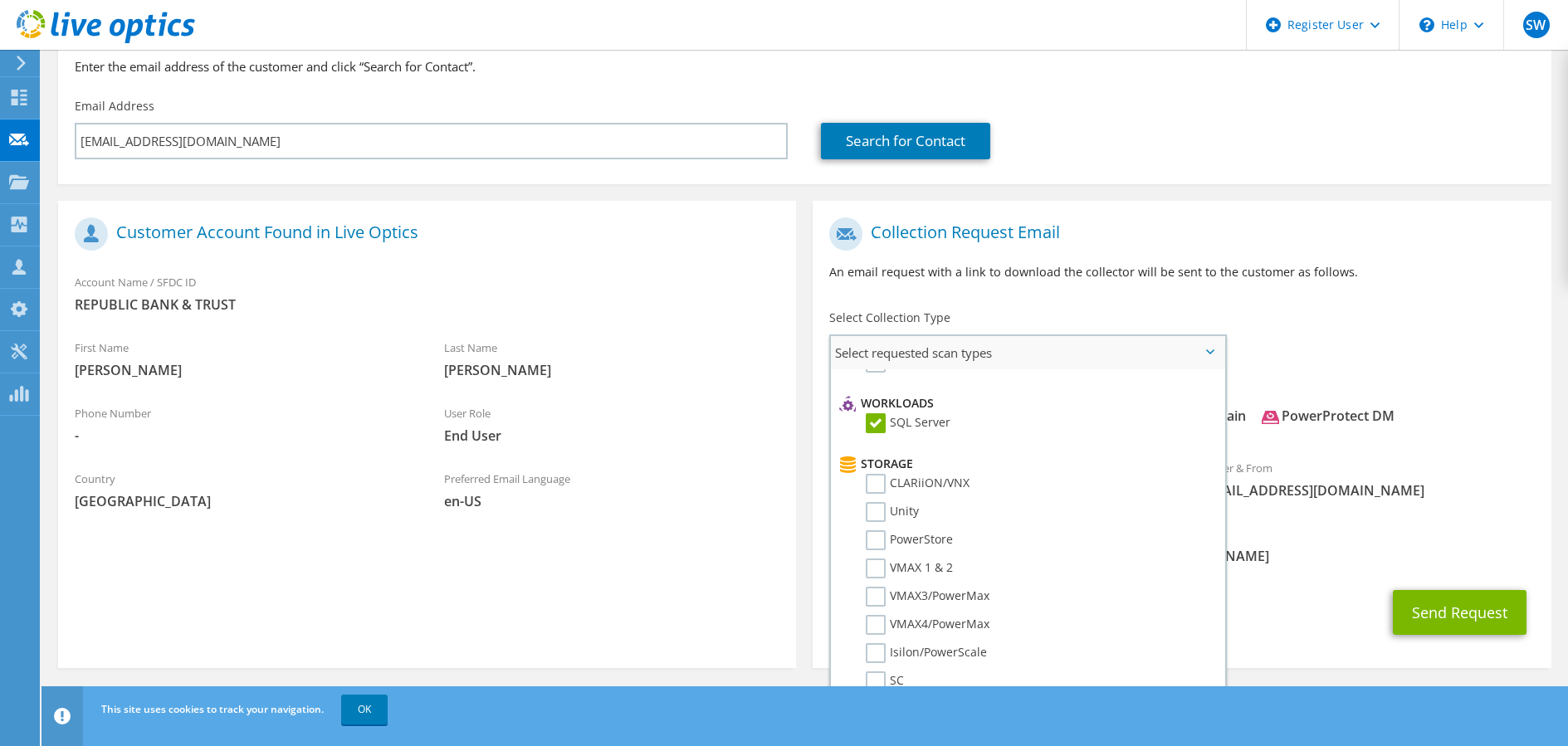
scroll to position [0, 0]
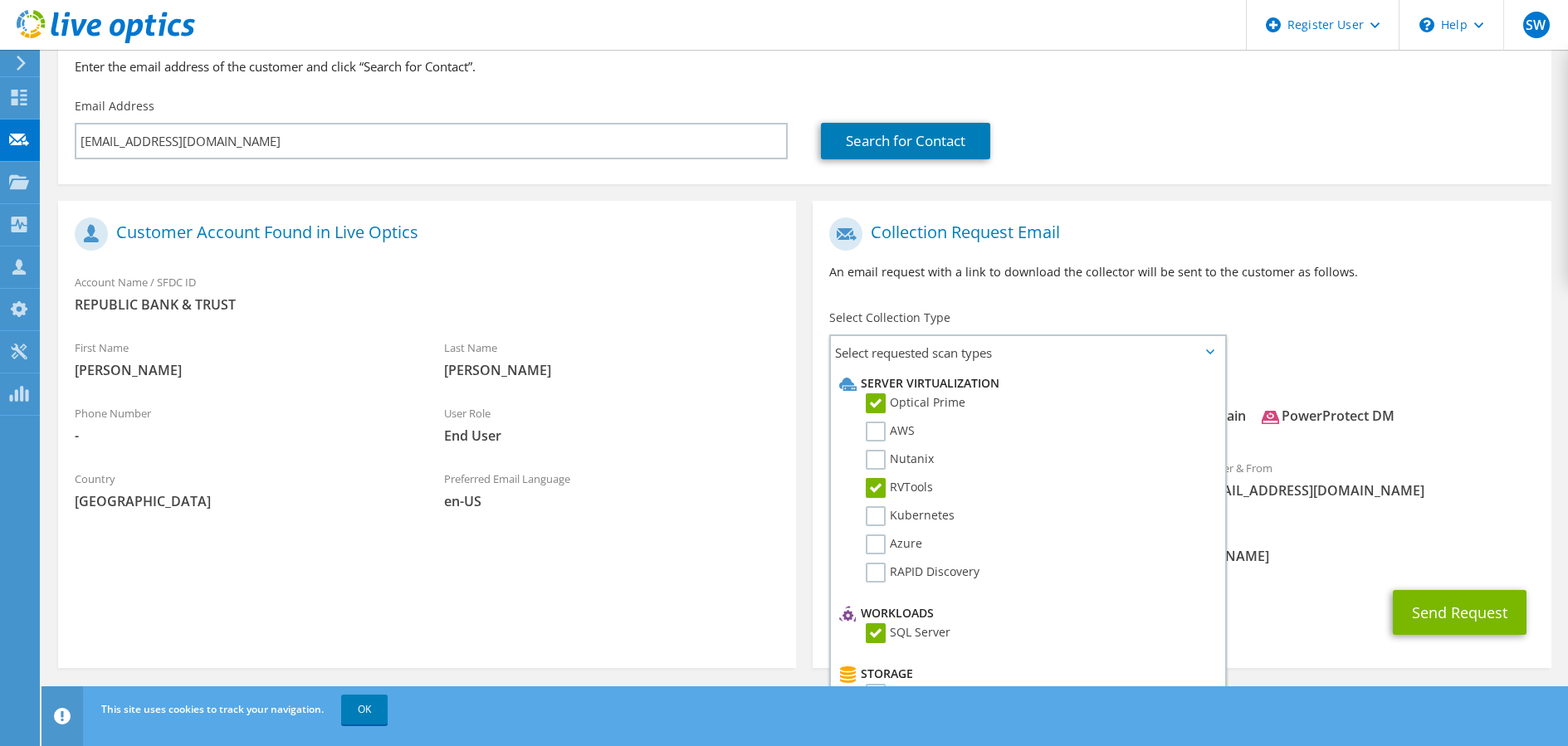
click at [1440, 289] on div "Collection Request Email An email request with a link to download the collector…" at bounding box center [1181, 255] width 738 height 92
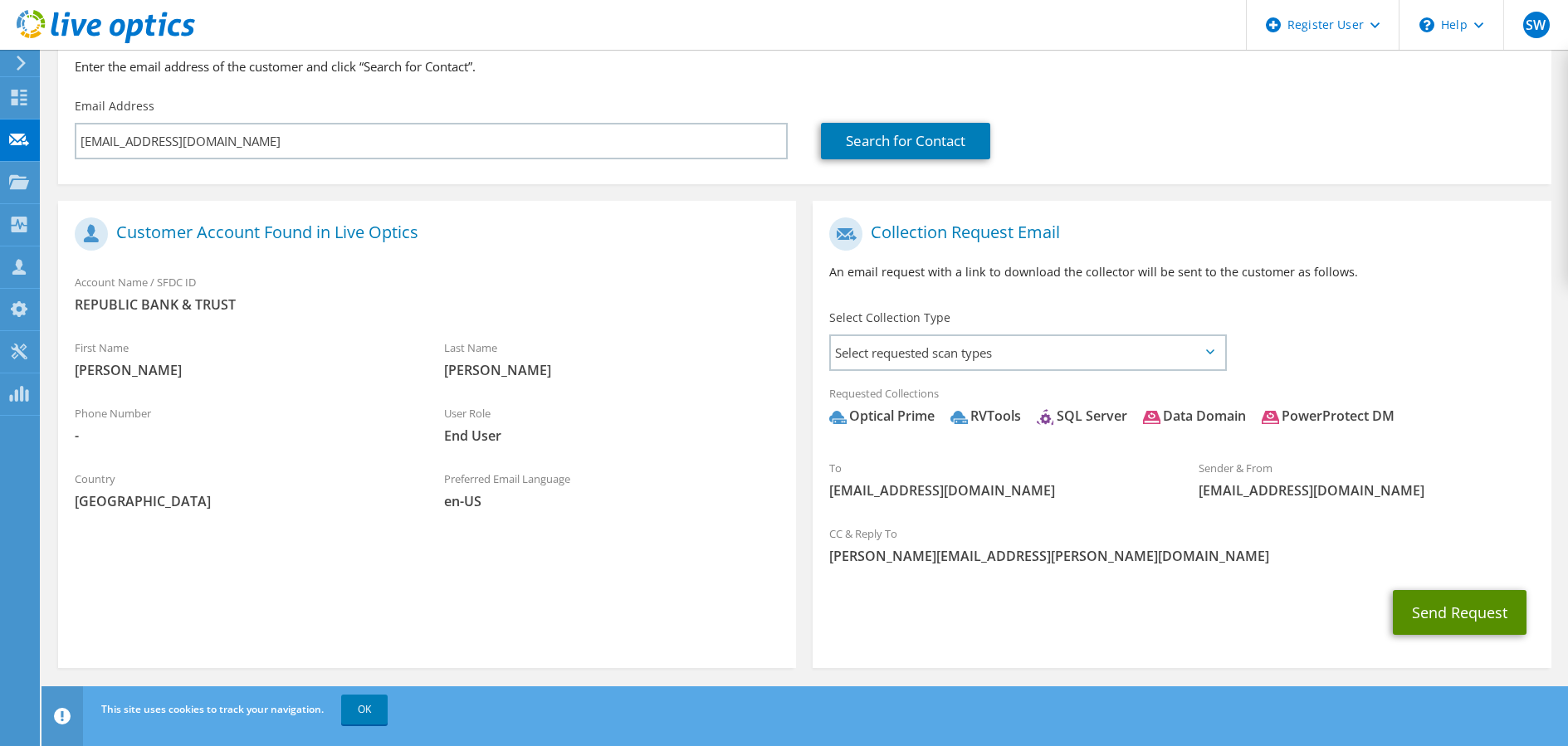
click at [1459, 613] on button "Send Request" at bounding box center [1459, 613] width 133 height 44
